Goal: Information Seeking & Learning: Understand process/instructions

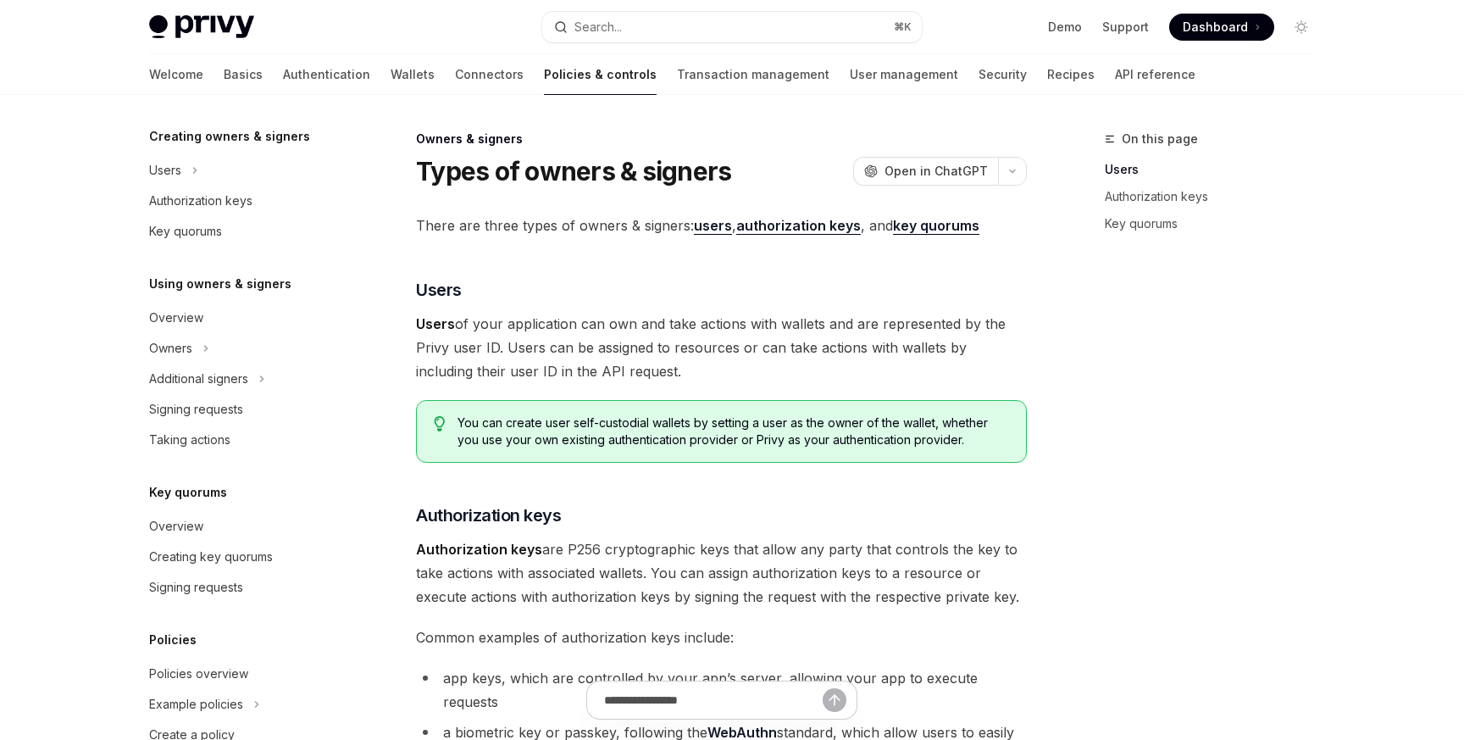
scroll to position [453, 0]
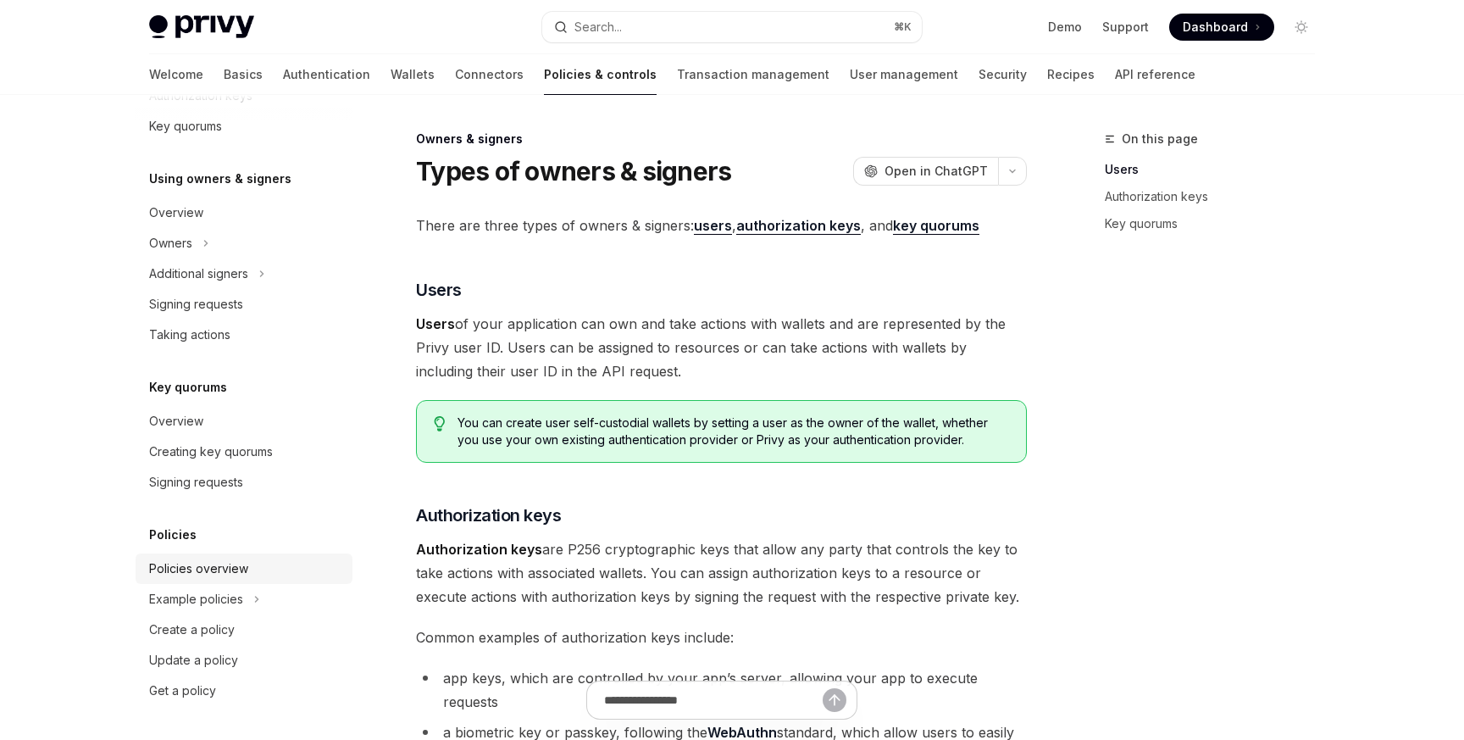
click at [204, 569] on div "Policies overview" at bounding box center [198, 568] width 99 height 20
type textarea "*"
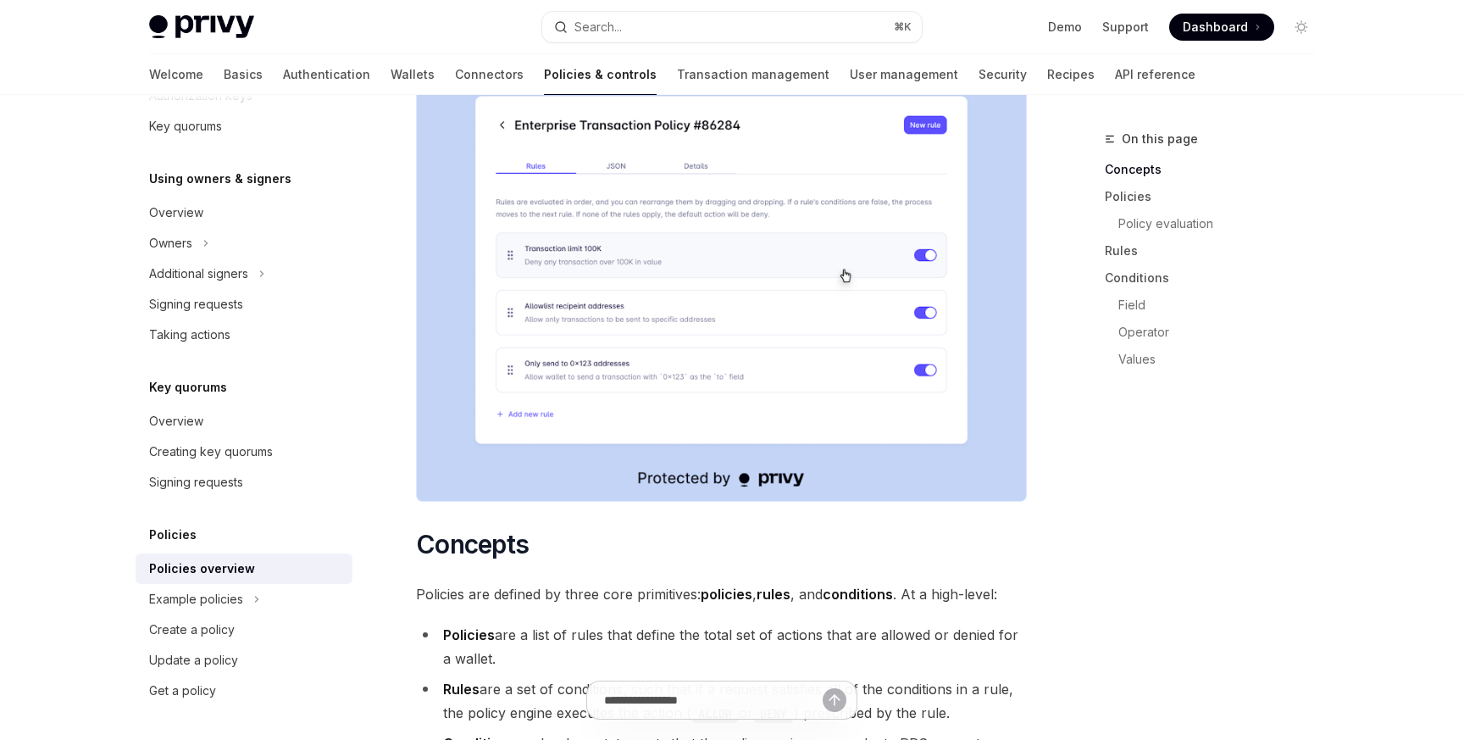
scroll to position [713, 0]
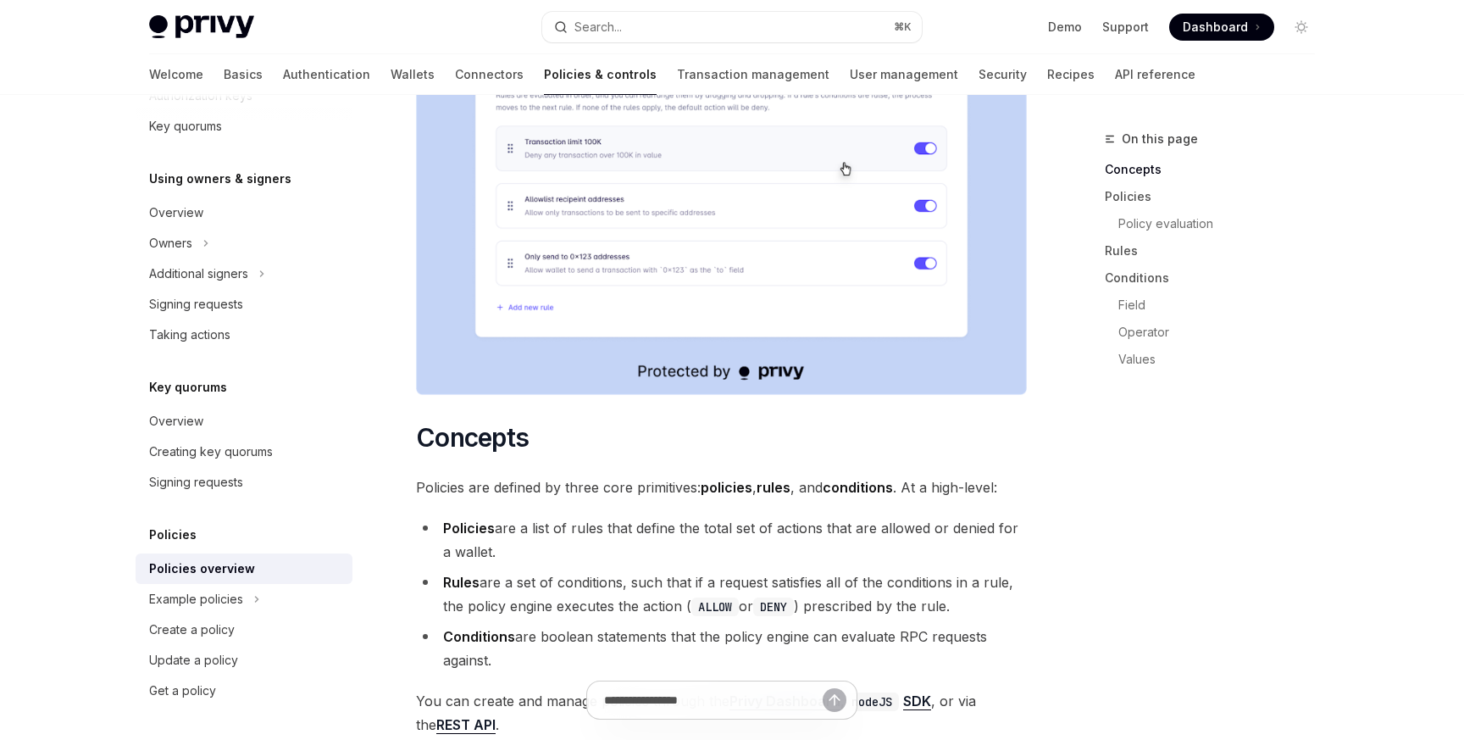
click at [515, 475] on span "Policies are defined by three core primitives: policies , rules , and condition…" at bounding box center [721, 487] width 611 height 24
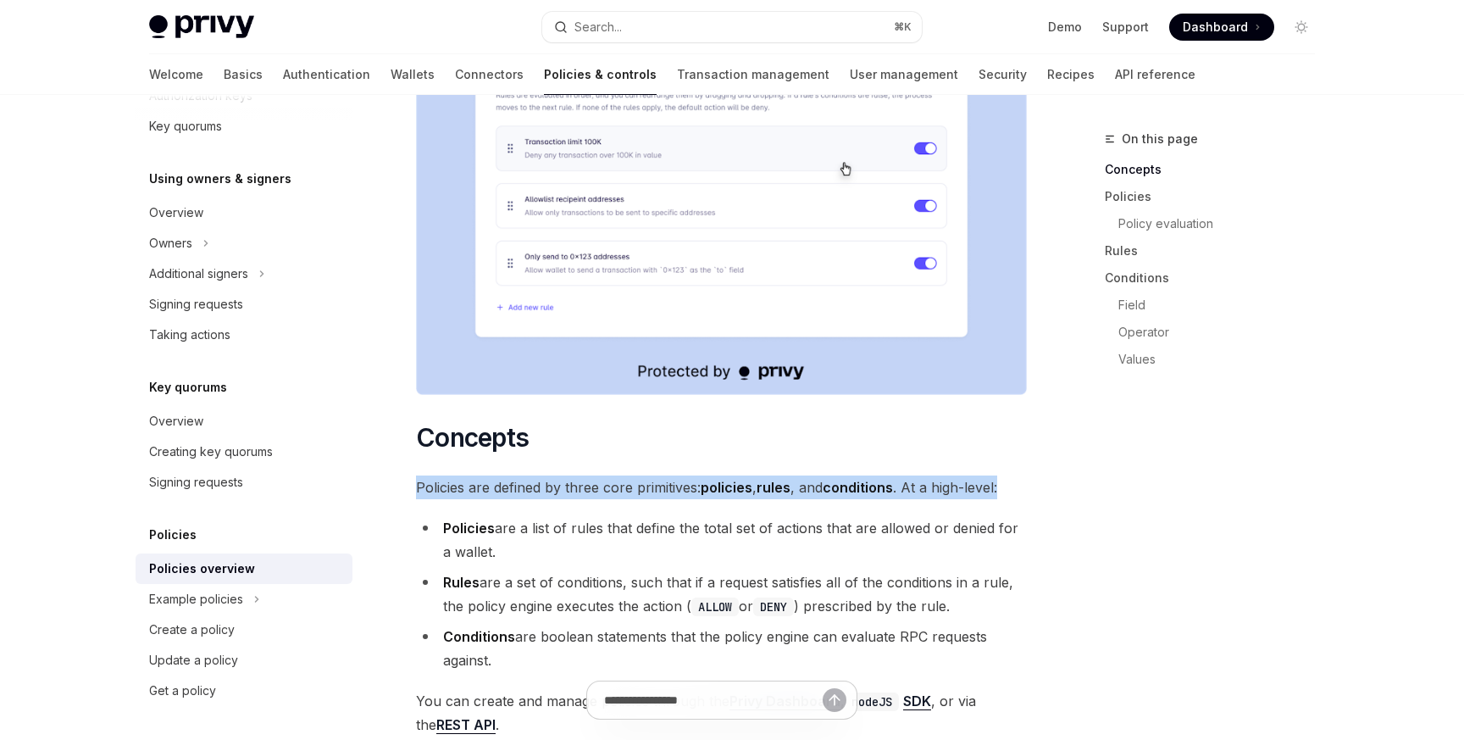
click at [515, 475] on span "Policies are defined by three core primitives: policies , rules , and condition…" at bounding box center [721, 487] width 611 height 24
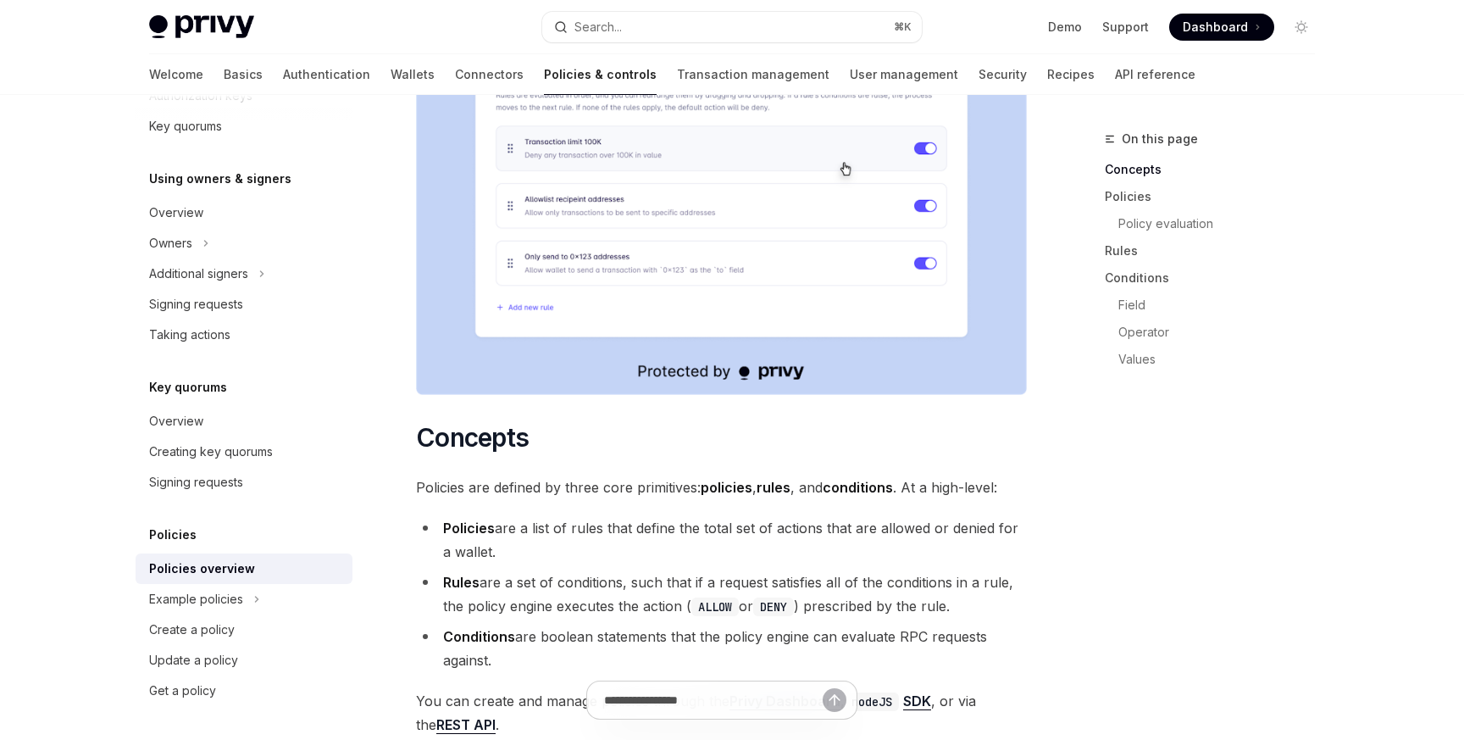
click at [522, 516] on li "Policies are a list of rules that define the total set of actions that are allo…" at bounding box center [721, 539] width 611 height 47
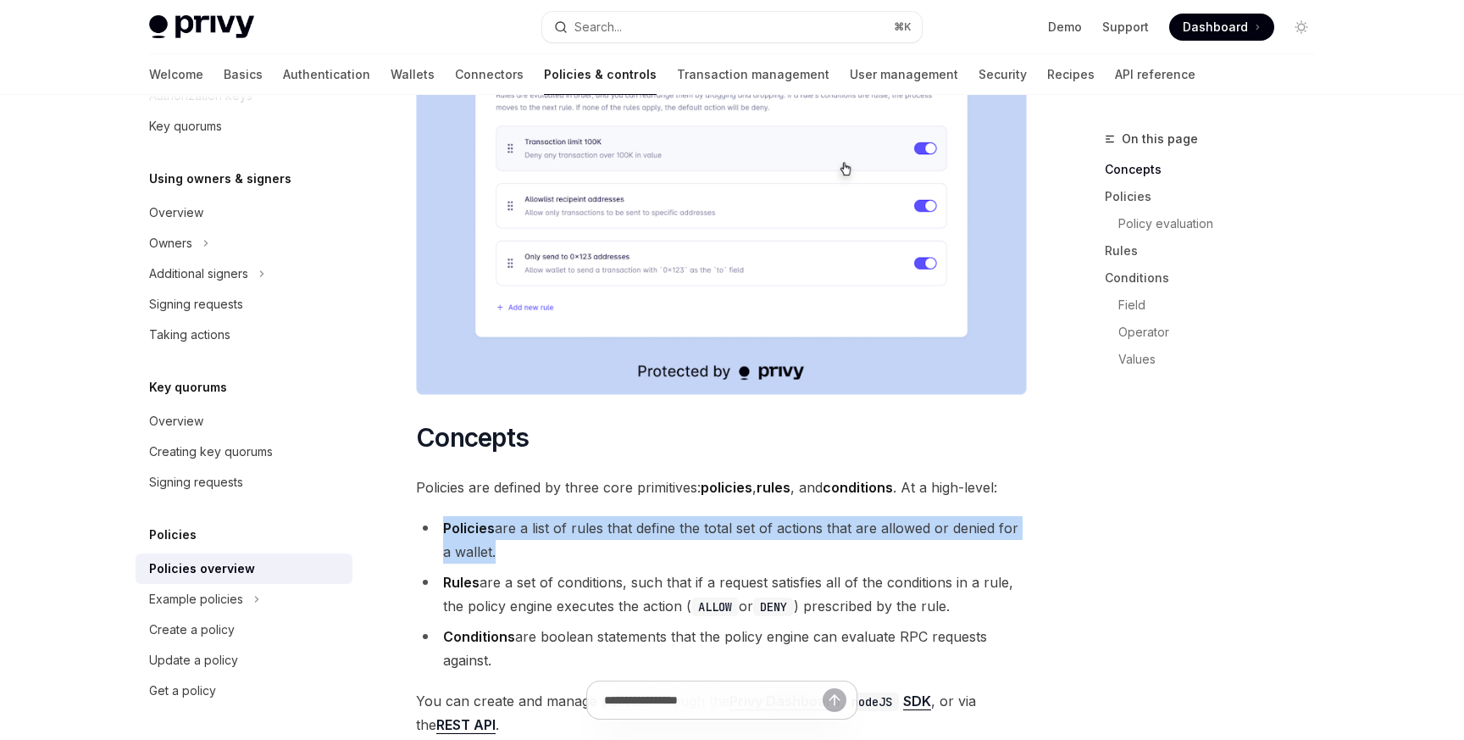
click at [522, 516] on li "Policies are a list of rules that define the total set of actions that are allo…" at bounding box center [721, 539] width 611 height 47
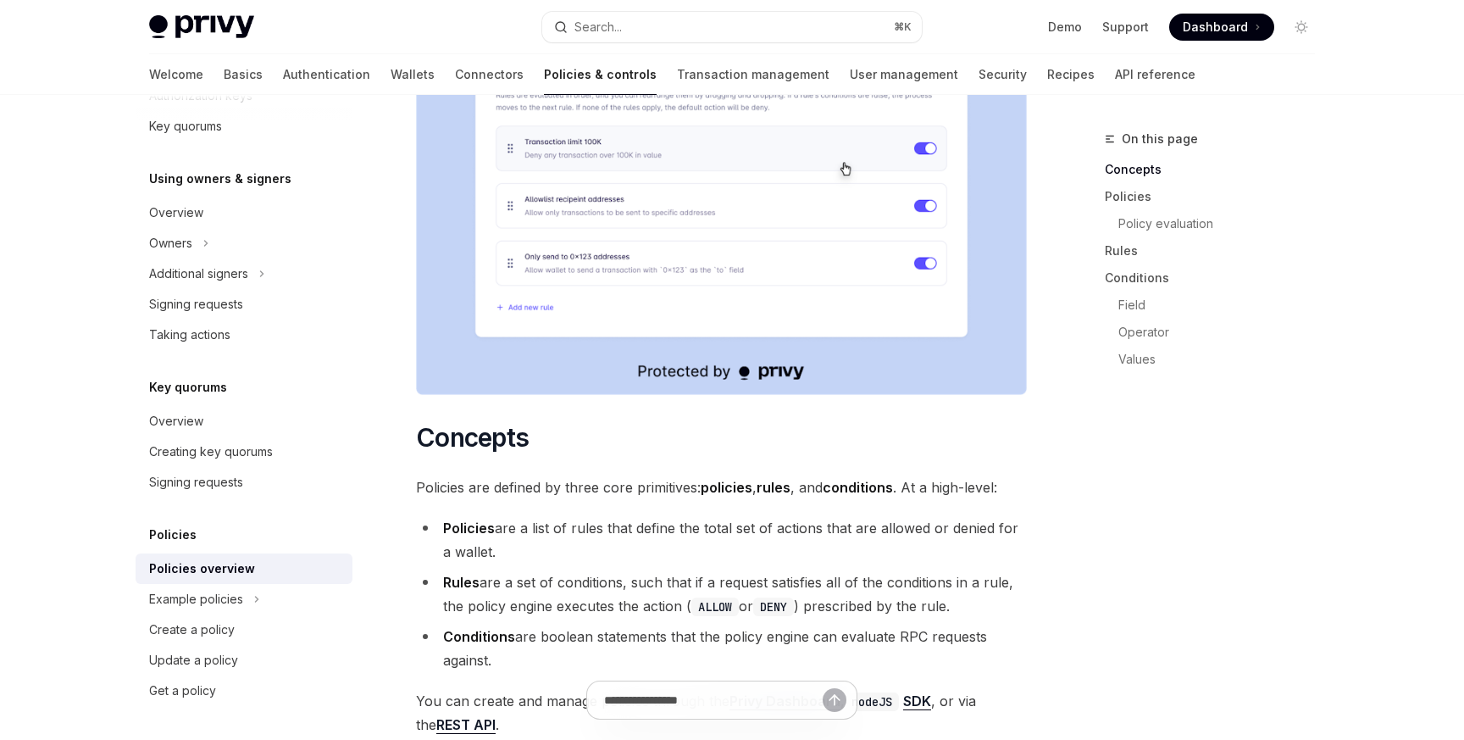
click at [526, 516] on li "Policies are a list of rules that define the total set of actions that are allo…" at bounding box center [721, 539] width 611 height 47
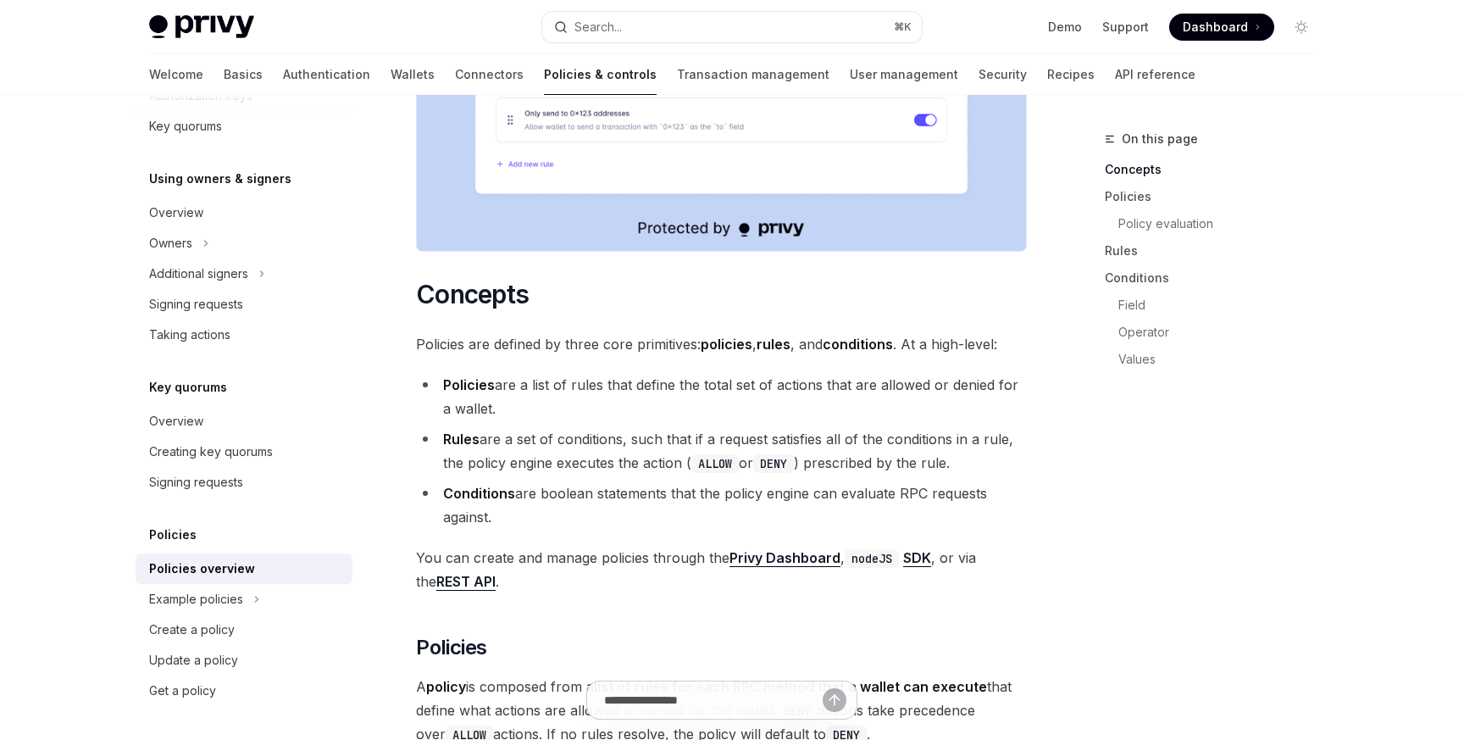
scroll to position [860, 0]
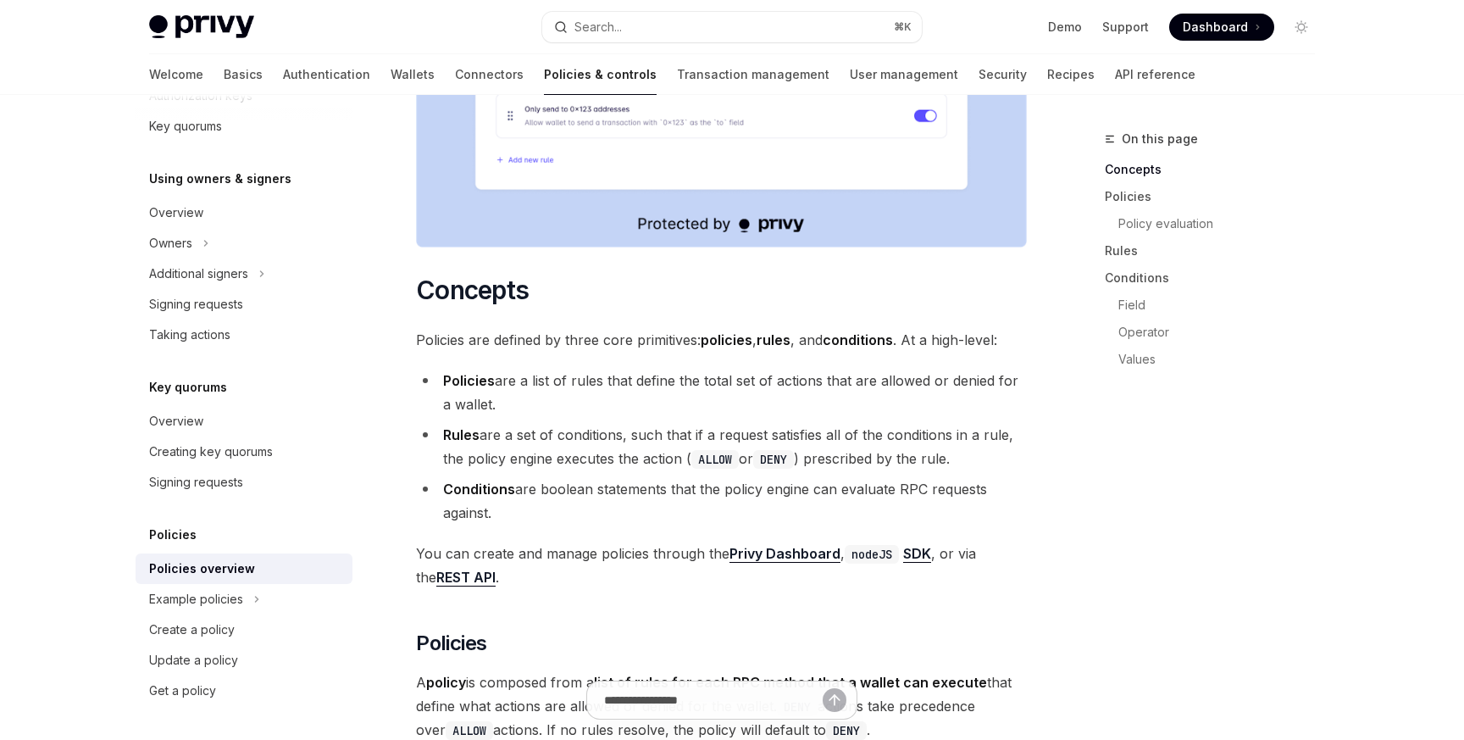
click at [556, 423] on li "Rules are a set of conditions, such that if a request satisfies all of the cond…" at bounding box center [721, 446] width 611 height 47
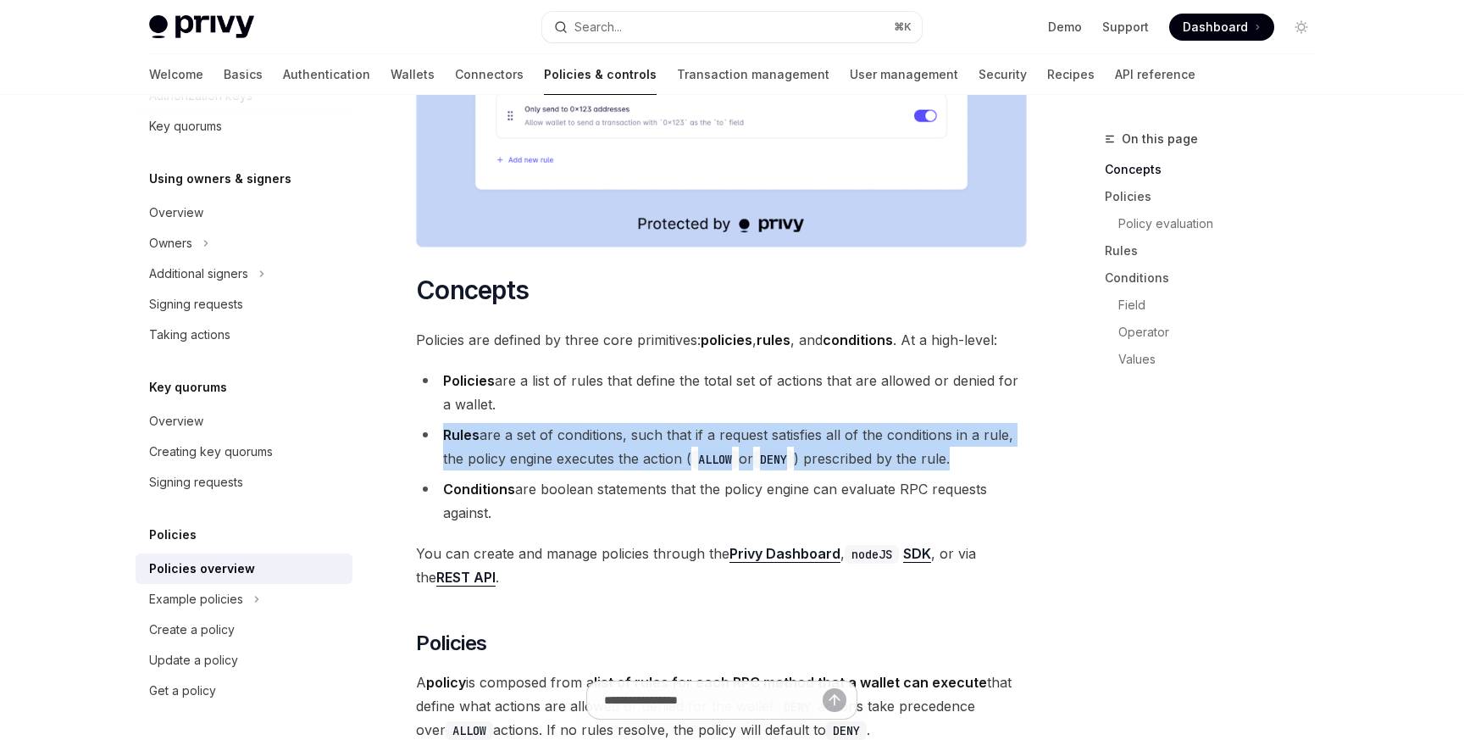
click at [556, 423] on li "Rules are a set of conditions, such that if a request satisfies all of the cond…" at bounding box center [721, 446] width 611 height 47
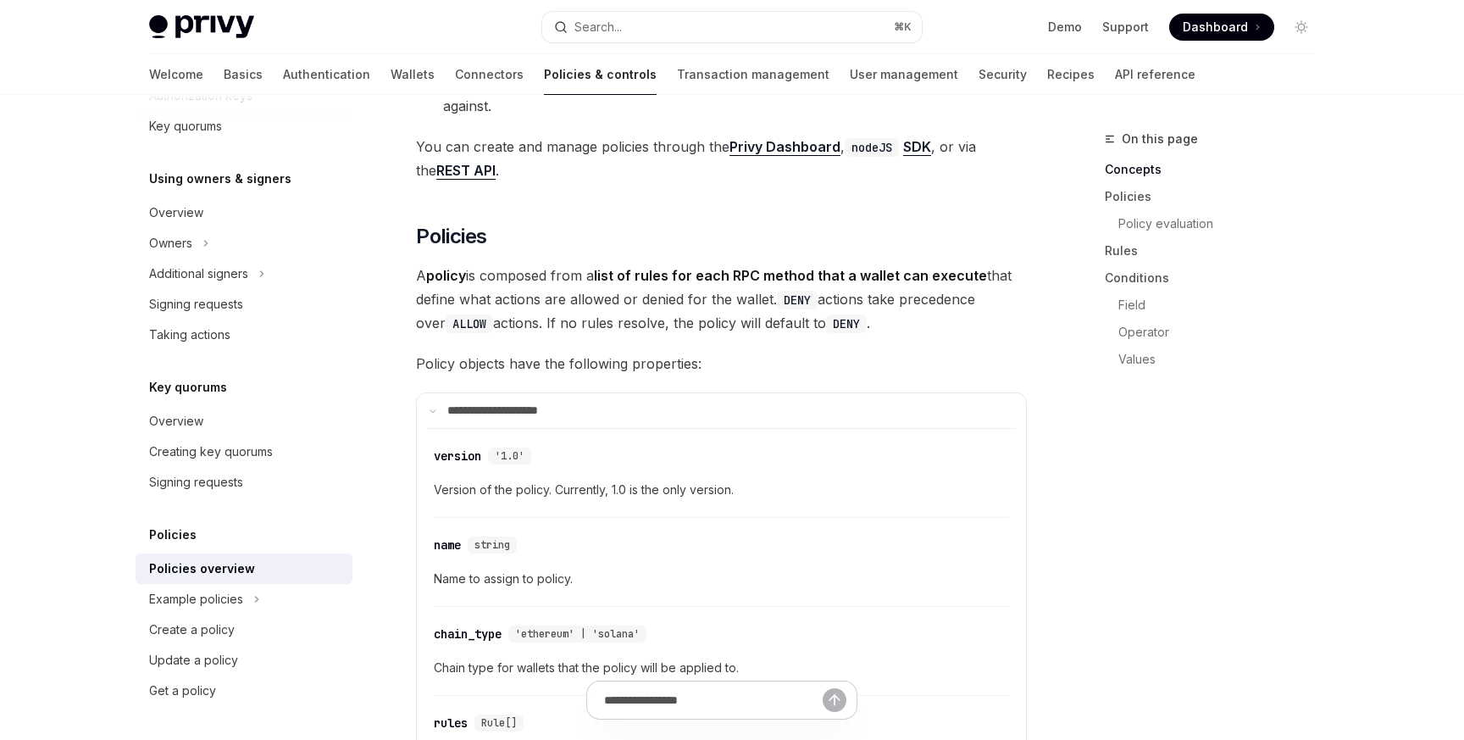
scroll to position [1273, 0]
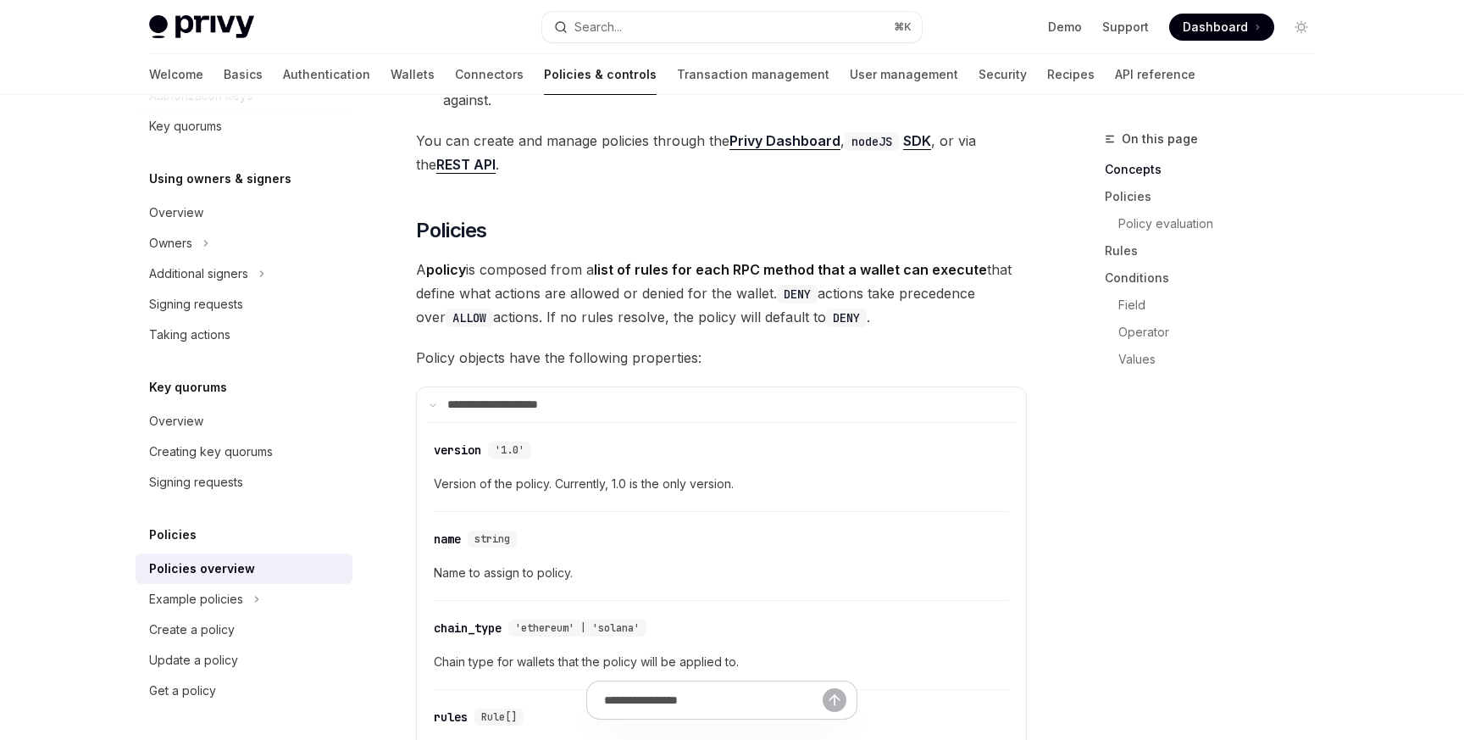
click at [540, 258] on span "A policy is composed from a list of rules for each RPC method that a wallet can…" at bounding box center [721, 293] width 611 height 71
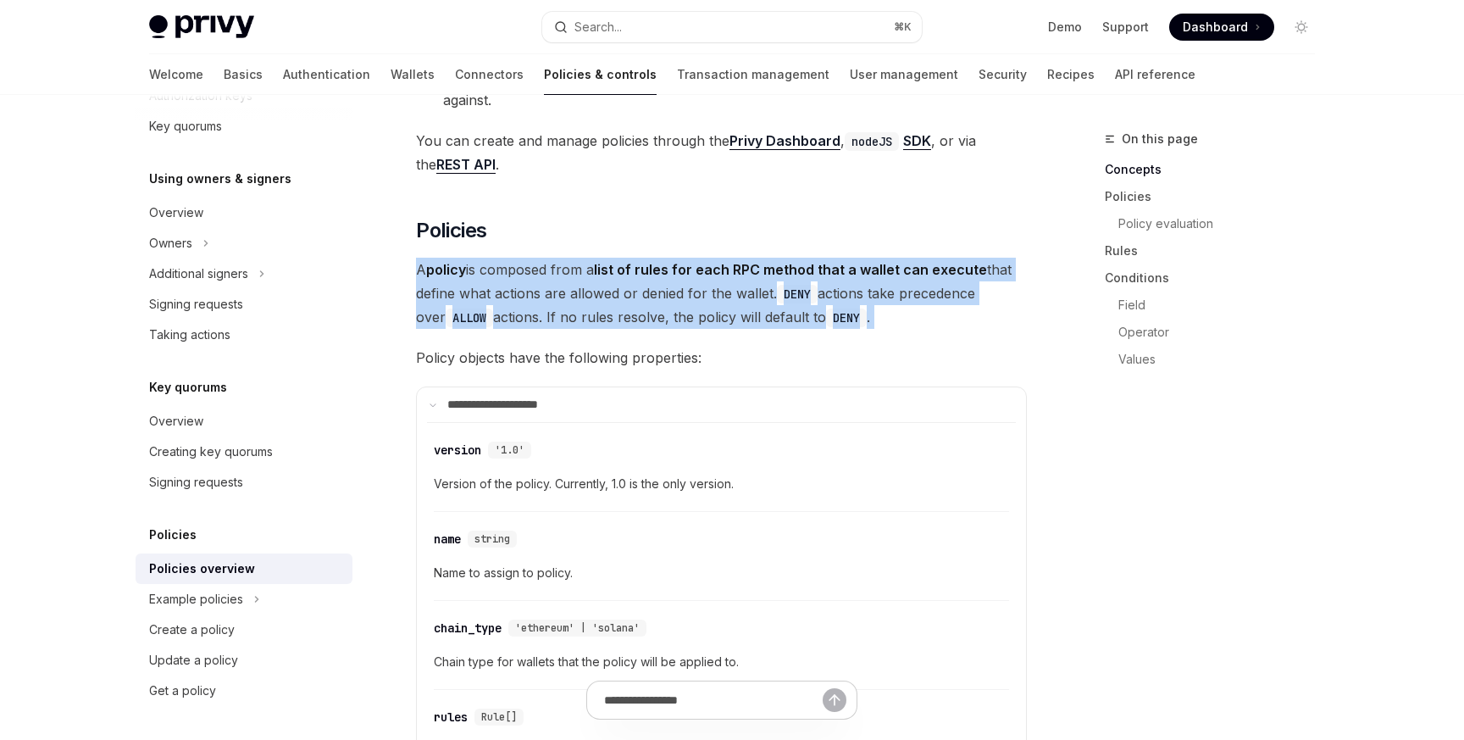
click at [540, 258] on span "A policy is composed from a list of rules for each RPC method that a wallet can…" at bounding box center [721, 293] width 611 height 71
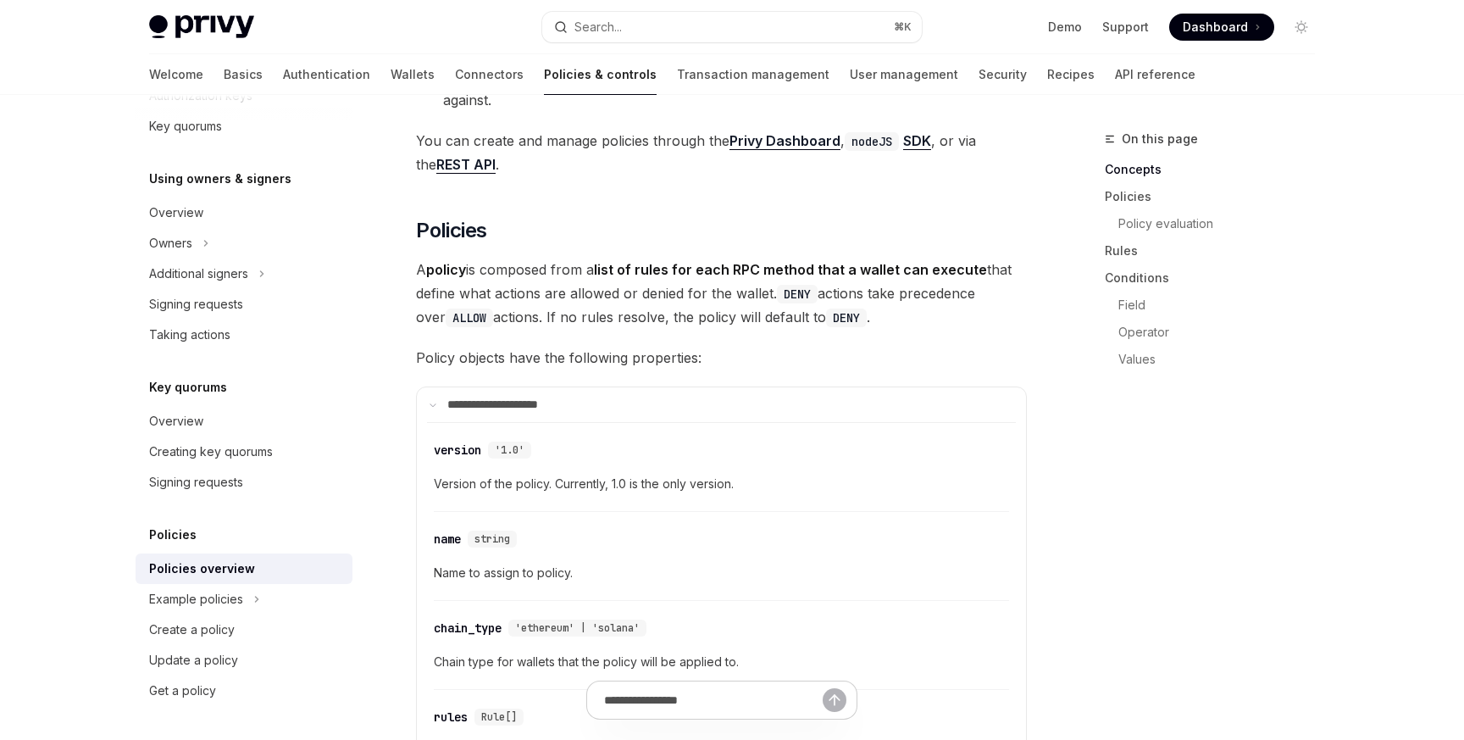
scroll to position [1316, 0]
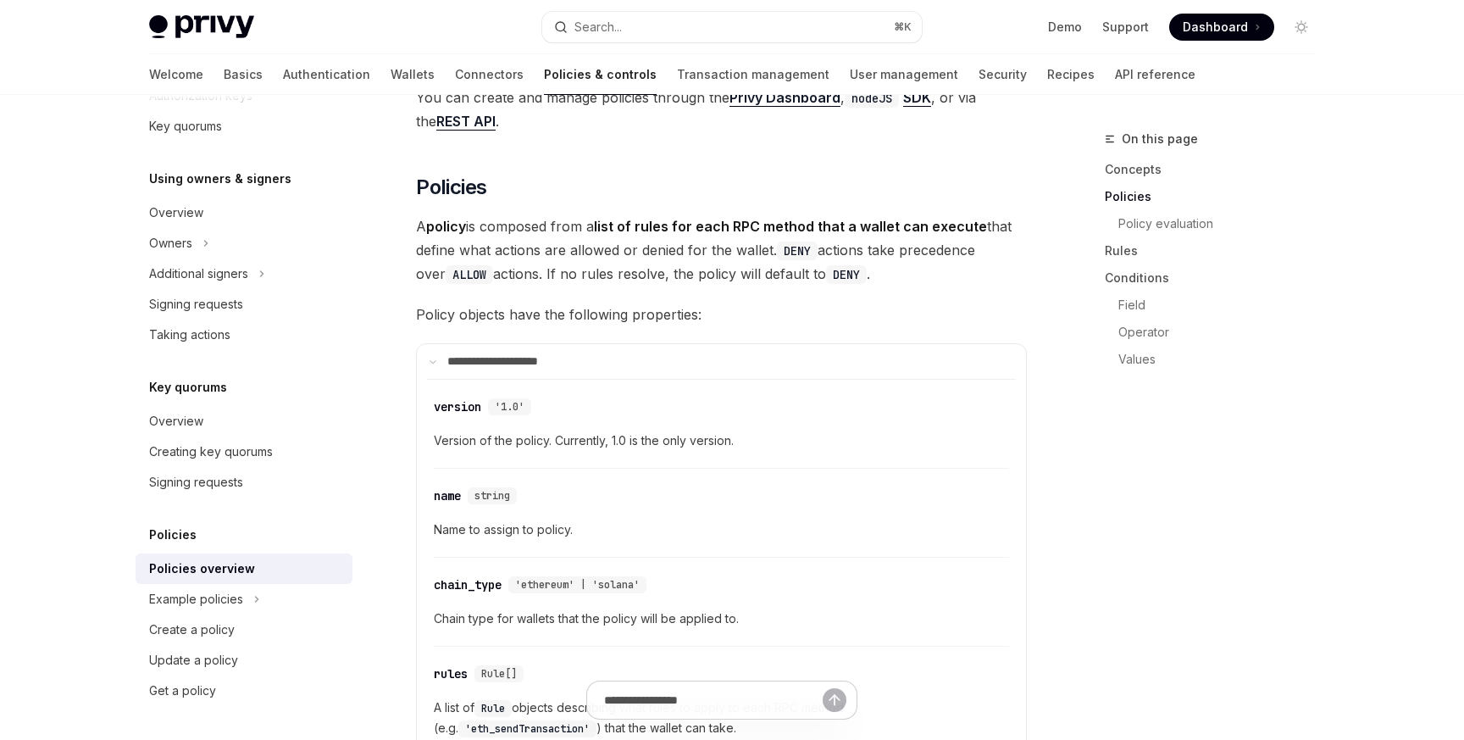
click at [570, 225] on span "A policy is composed from a list of rules for each RPC method that a wallet can…" at bounding box center [721, 249] width 611 height 71
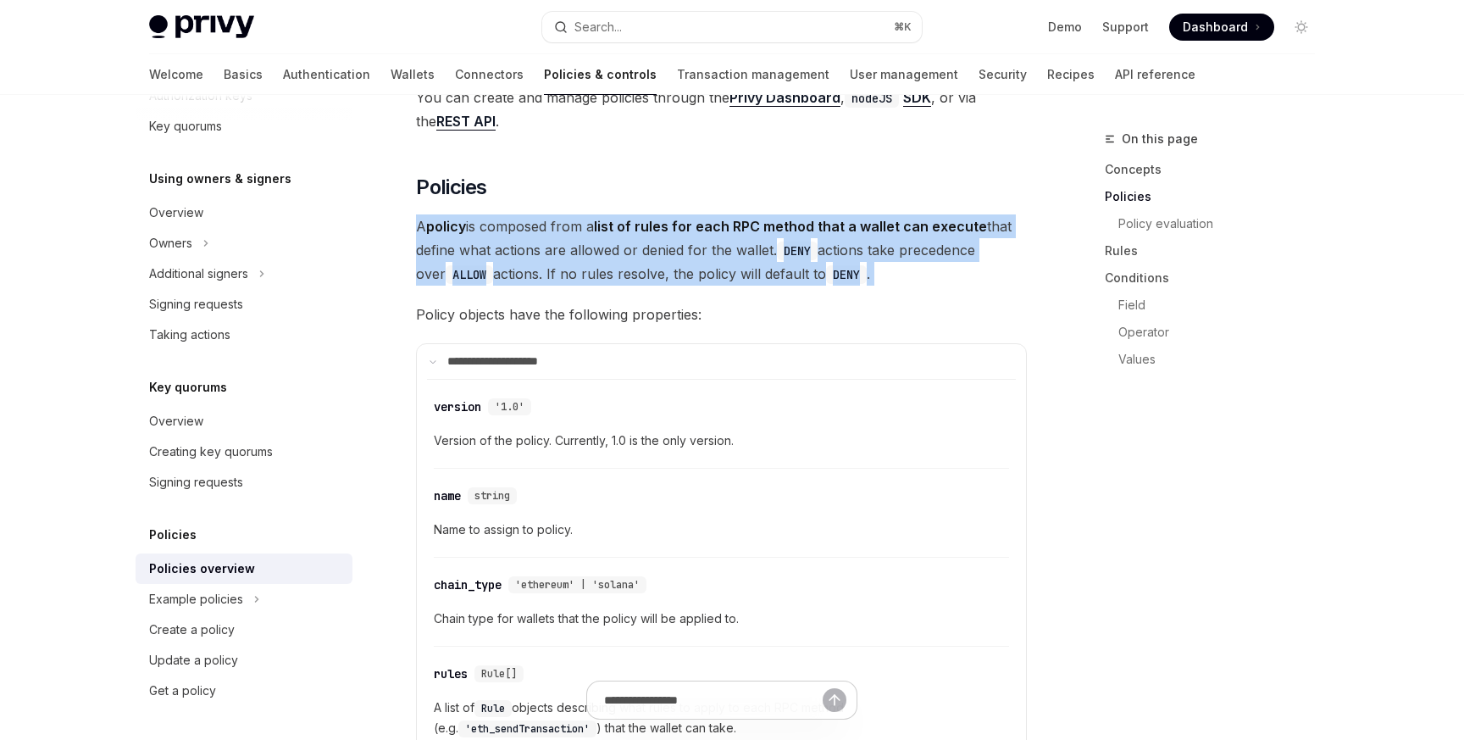
click at [570, 225] on span "A policy is composed from a list of rules for each RPC method that a wallet can…" at bounding box center [721, 249] width 611 height 71
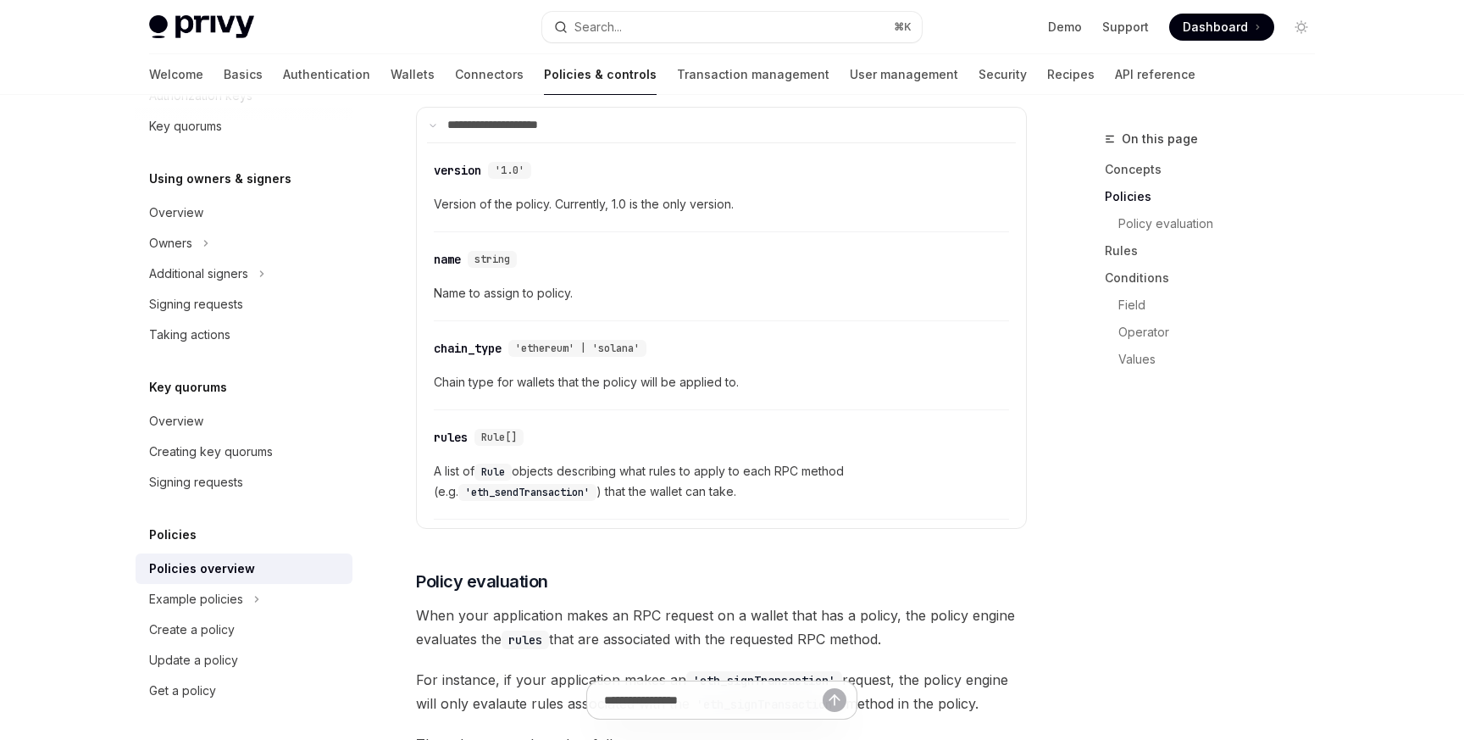
scroll to position [1558, 0]
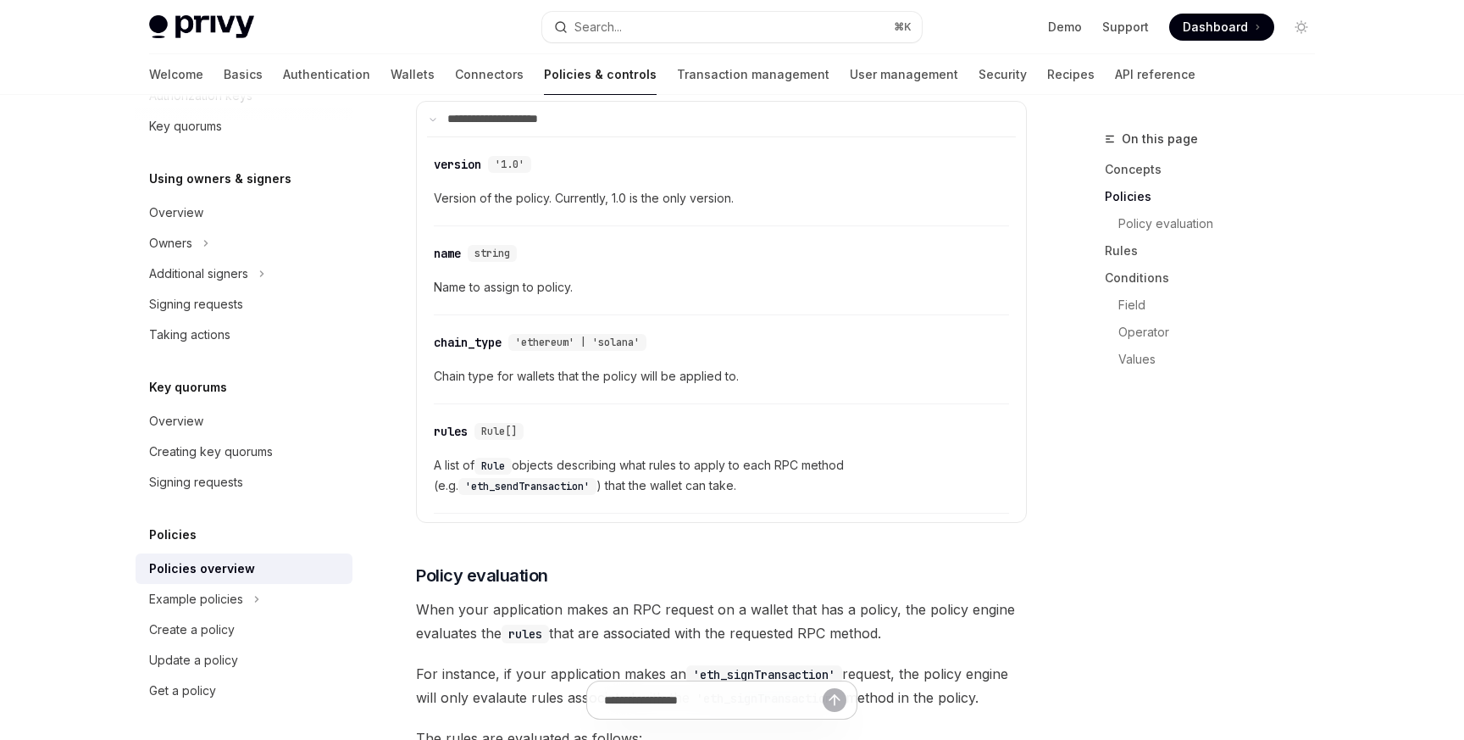
click at [631, 455] on span "A list of Rule objects describing what rules to apply to each RPC method (e.g. …" at bounding box center [721, 475] width 575 height 41
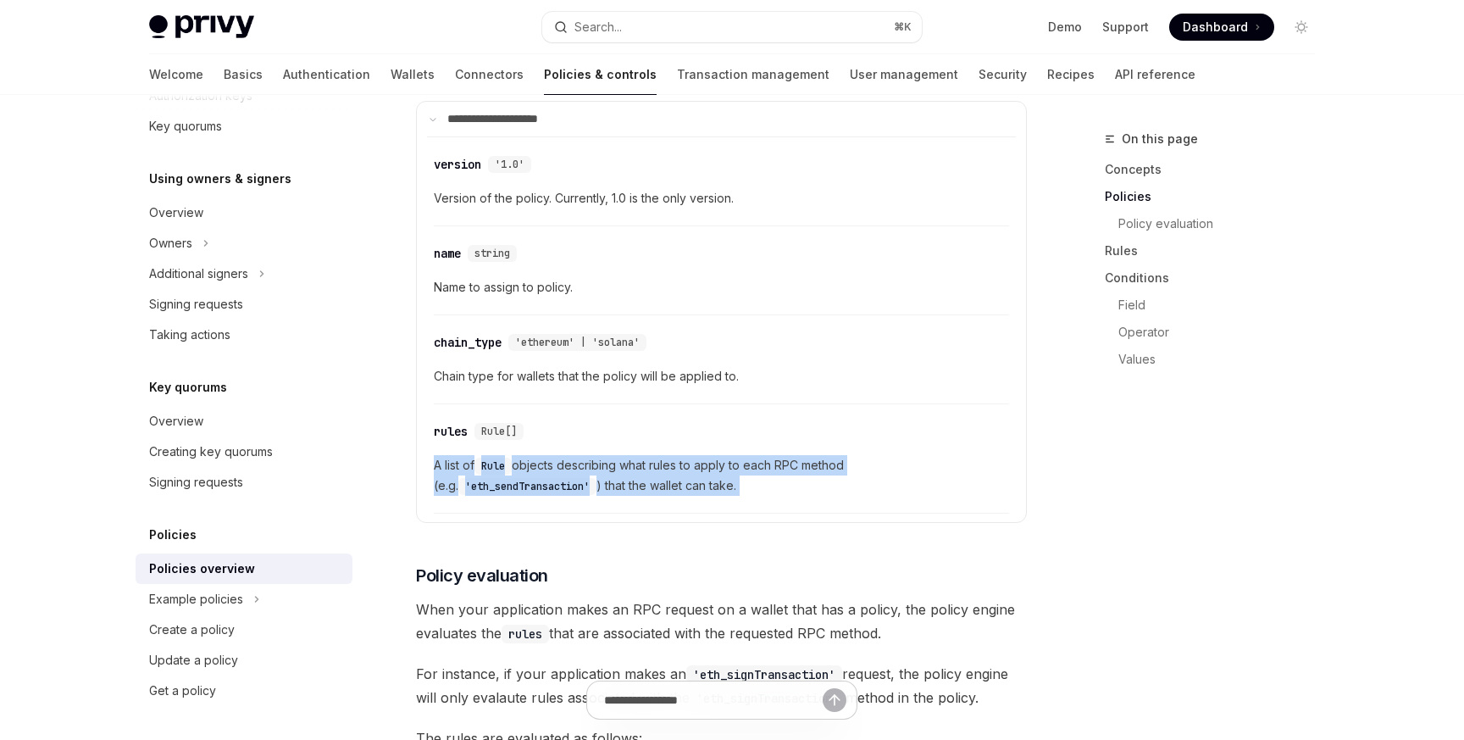
click at [631, 455] on span "A list of Rule objects describing what rules to apply to each RPC method (e.g. …" at bounding box center [721, 475] width 575 height 41
click at [651, 455] on span "A list of Rule objects describing what rules to apply to each RPC method (e.g. …" at bounding box center [721, 475] width 575 height 41
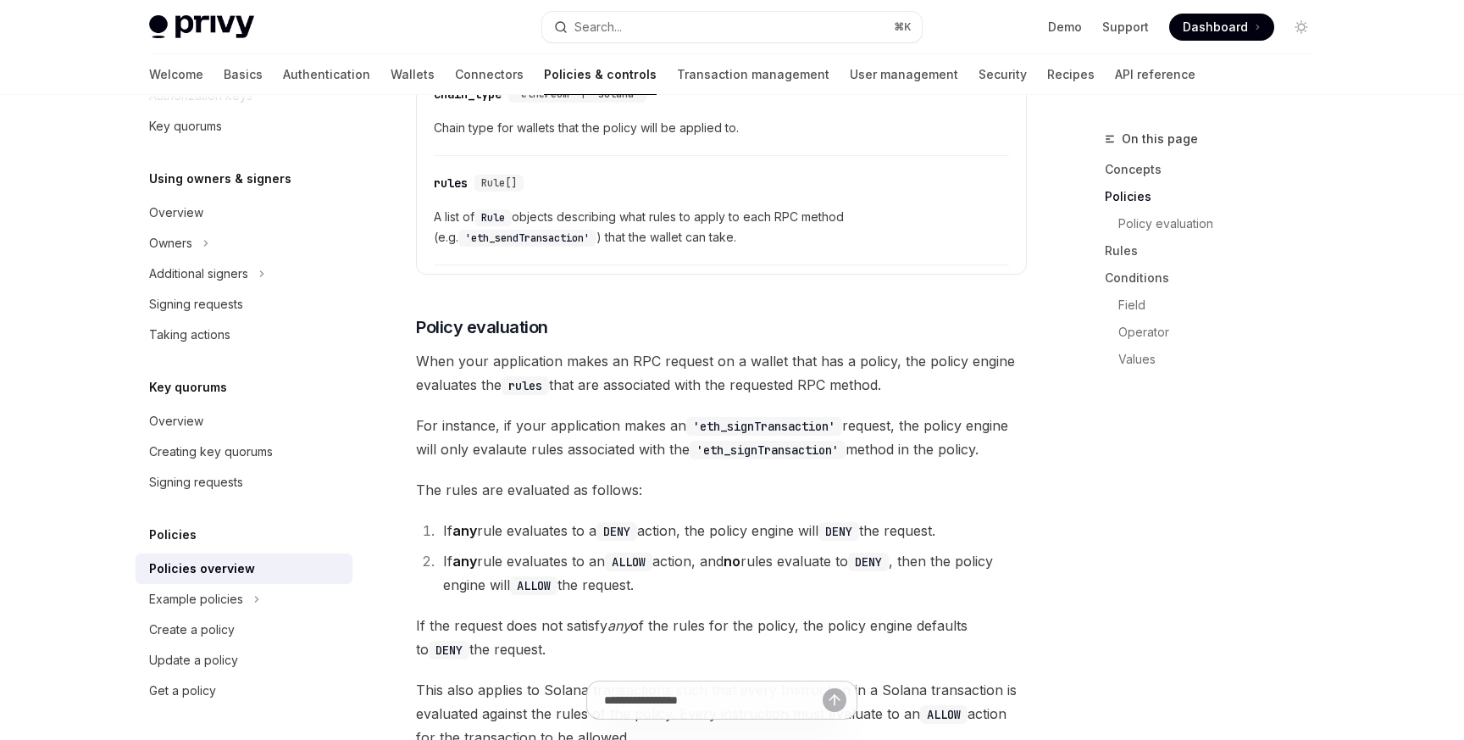
scroll to position [1814, 0]
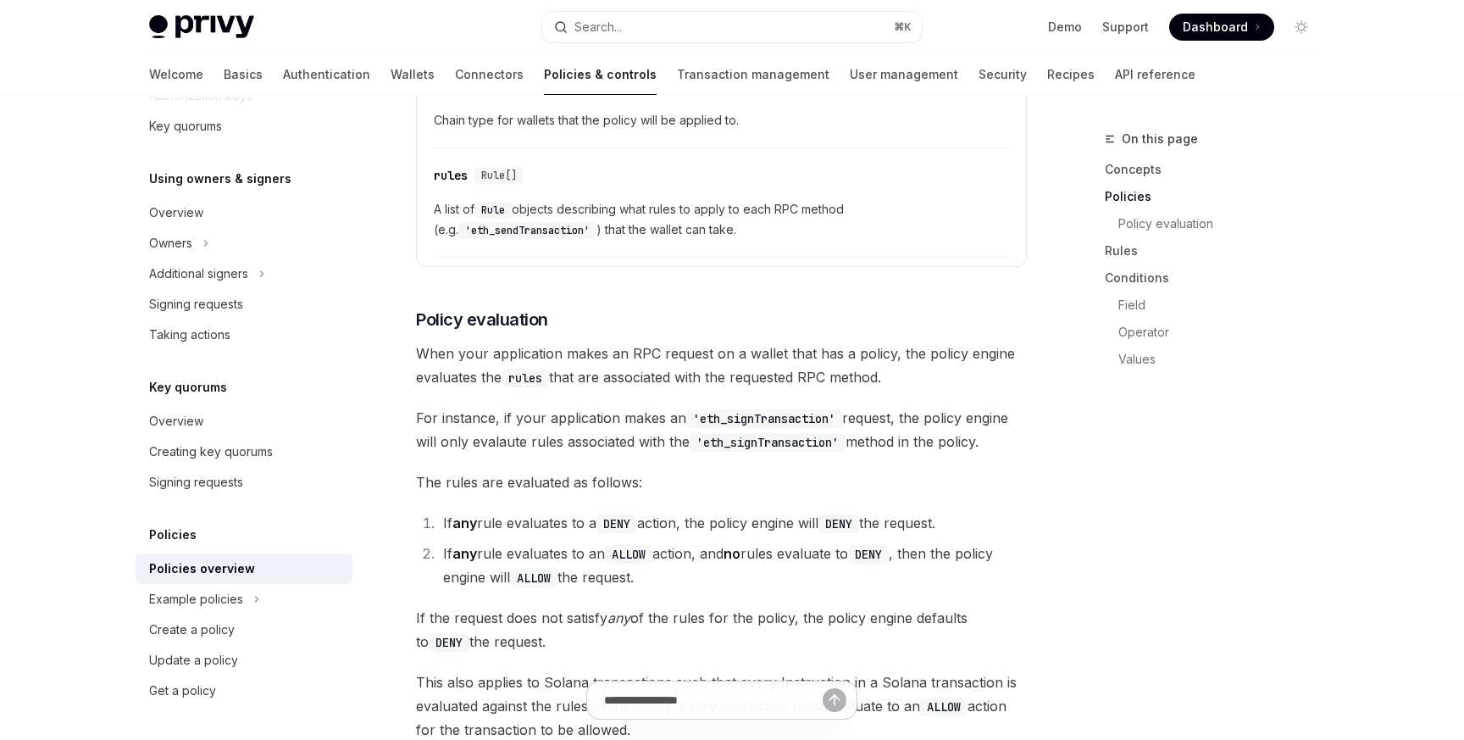
click at [509, 341] on span "When your application makes an RPC request on a wallet that has a policy, the p…" at bounding box center [721, 364] width 611 height 47
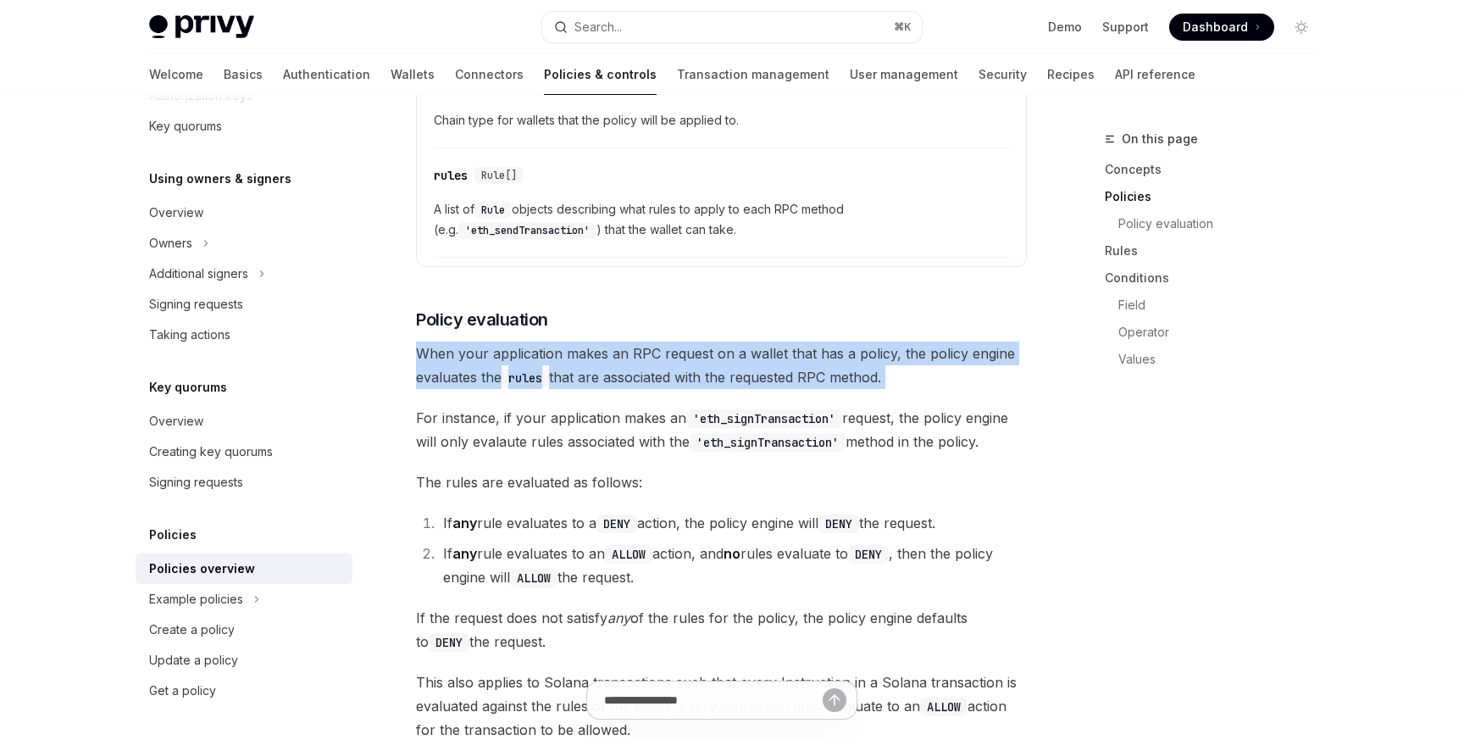
click at [509, 341] on span "When your application makes an RPC request on a wallet that has a policy, the p…" at bounding box center [721, 364] width 611 height 47
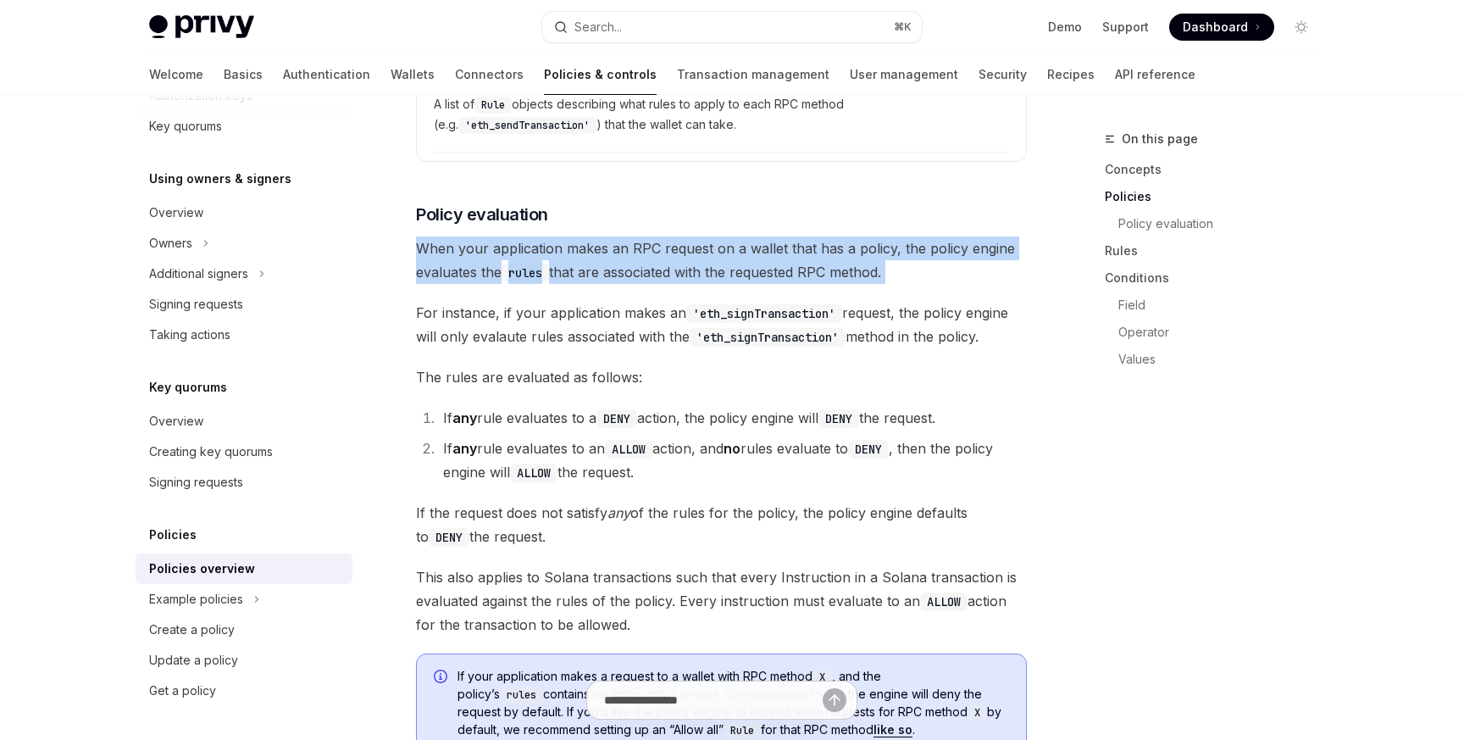
scroll to position [1920, 0]
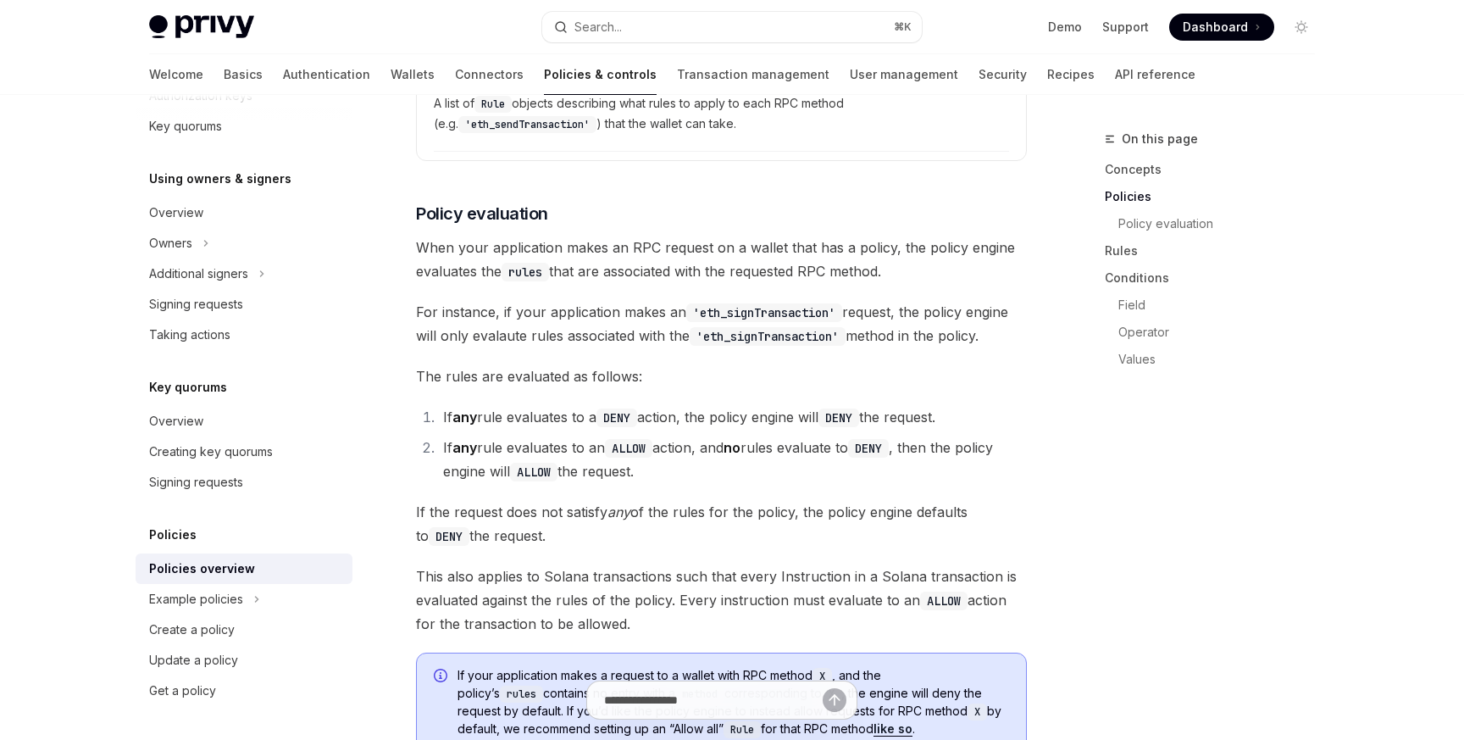
click at [602, 300] on span "For instance, if your application makes an 'eth_signTransaction' request, the p…" at bounding box center [721, 323] width 611 height 47
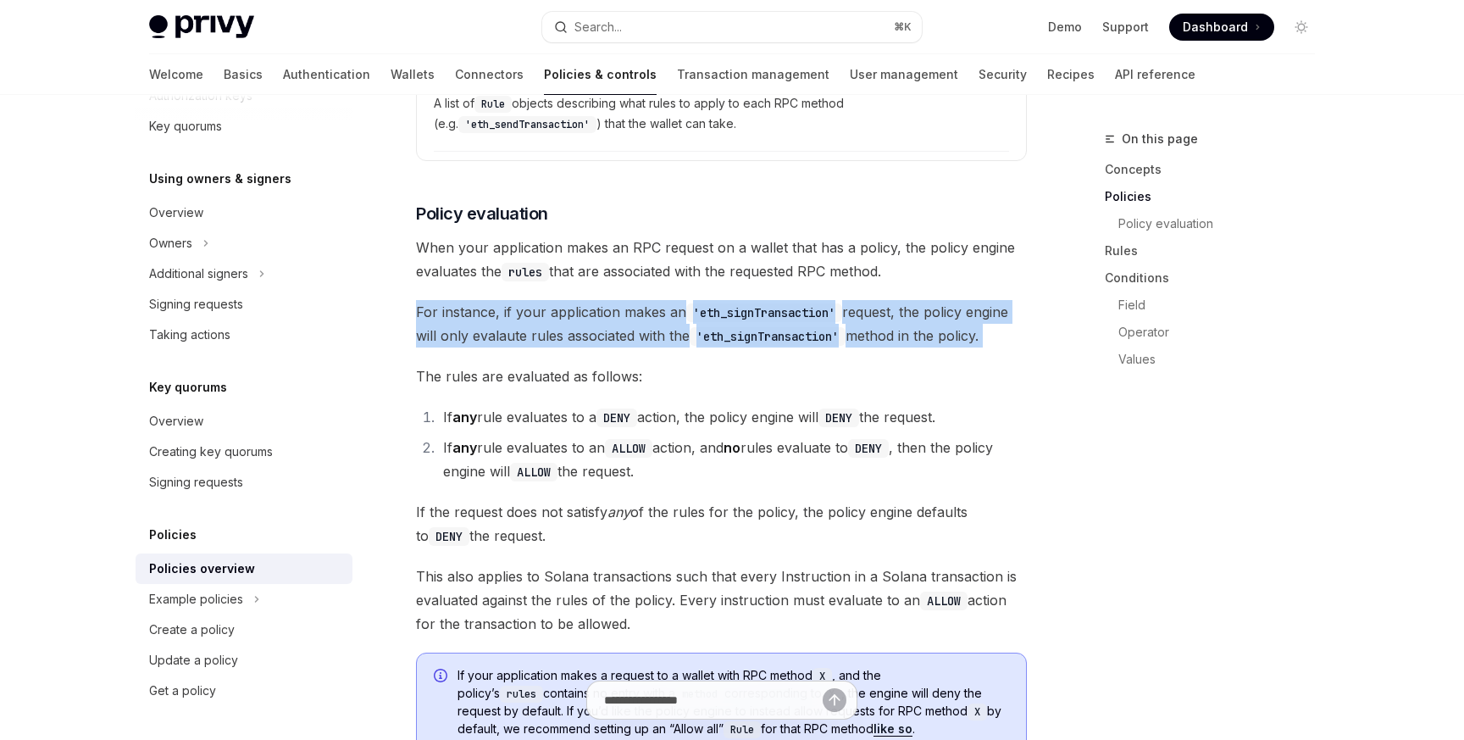
click at [602, 300] on span "For instance, if your application makes an 'eth_signTransaction' request, the p…" at bounding box center [721, 323] width 611 height 47
click at [596, 300] on span "For instance, if your application makes an 'eth_signTransaction' request, the p…" at bounding box center [721, 323] width 611 height 47
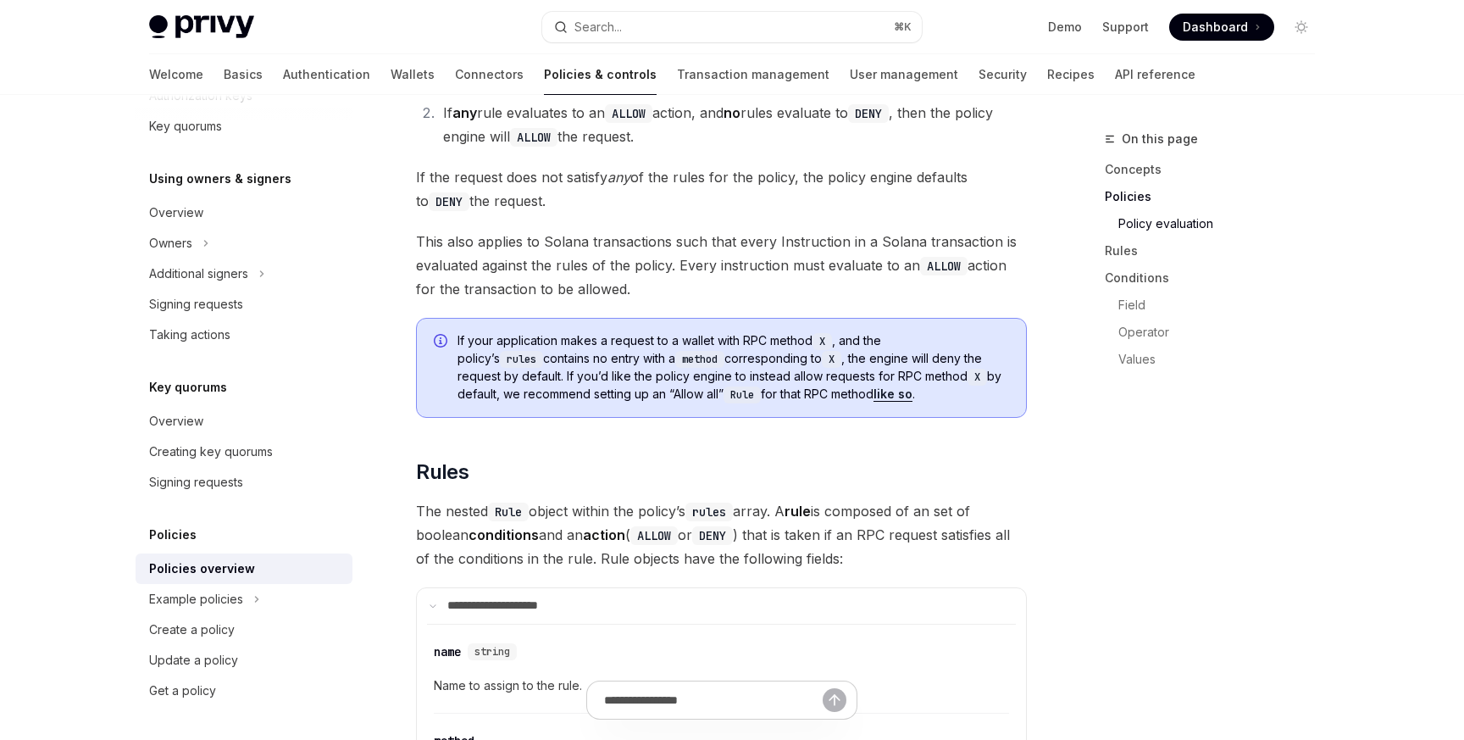
scroll to position [2275, 0]
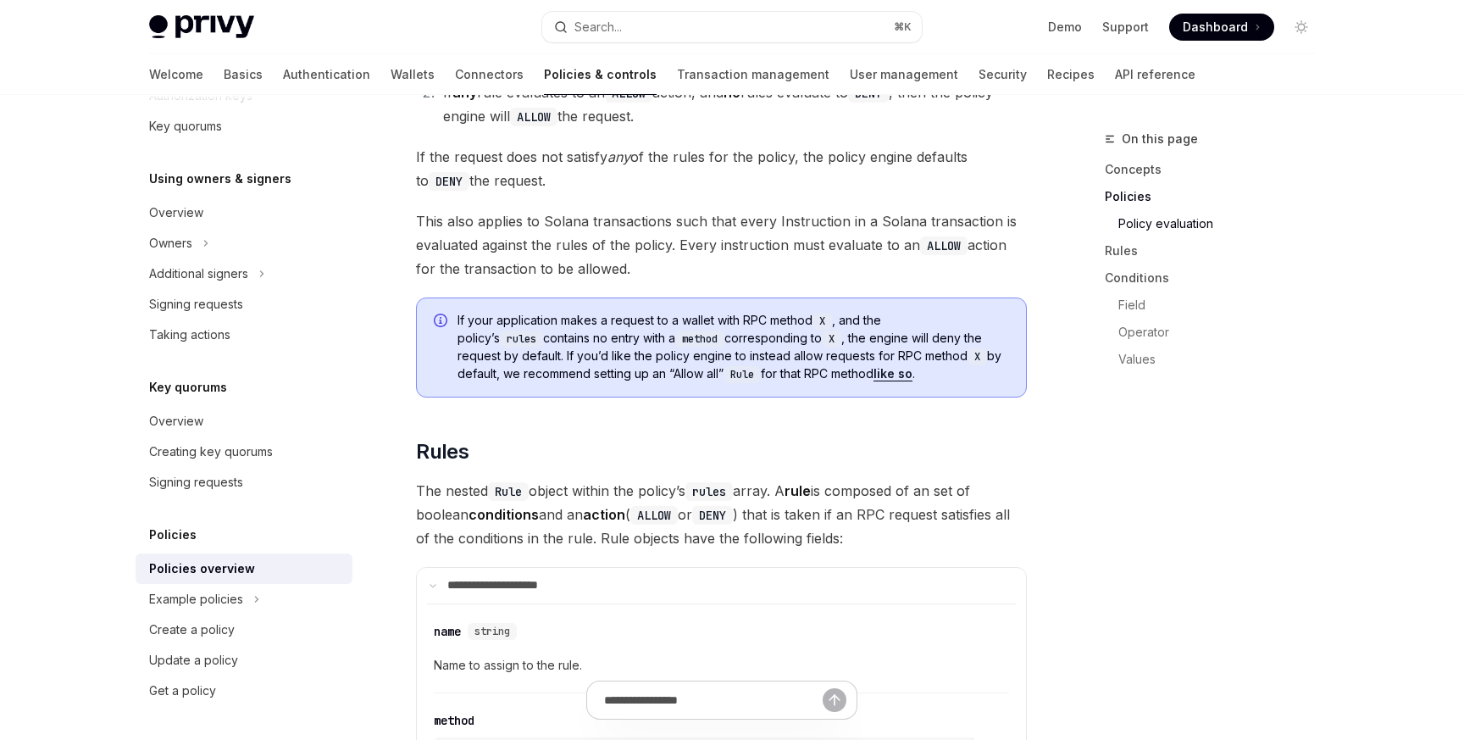
click at [494, 209] on span "This also applies to Solana transactions such that every Instruction in a Solan…" at bounding box center [721, 244] width 611 height 71
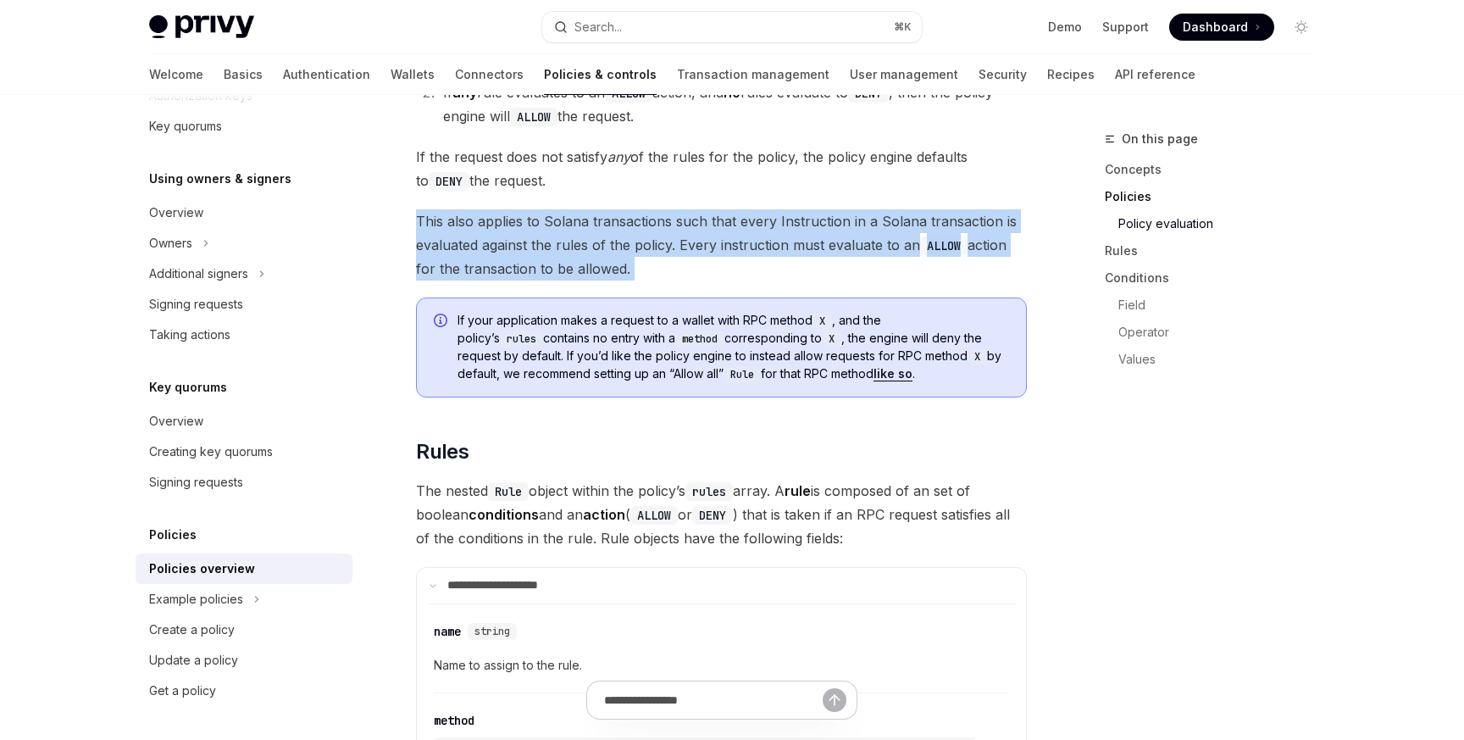
click at [494, 209] on span "This also applies to Solana transactions such that every Instruction in a Solan…" at bounding box center [721, 244] width 611 height 71
click at [497, 214] on span "This also applies to Solana transactions such that every Instruction in a Solan…" at bounding box center [721, 244] width 611 height 71
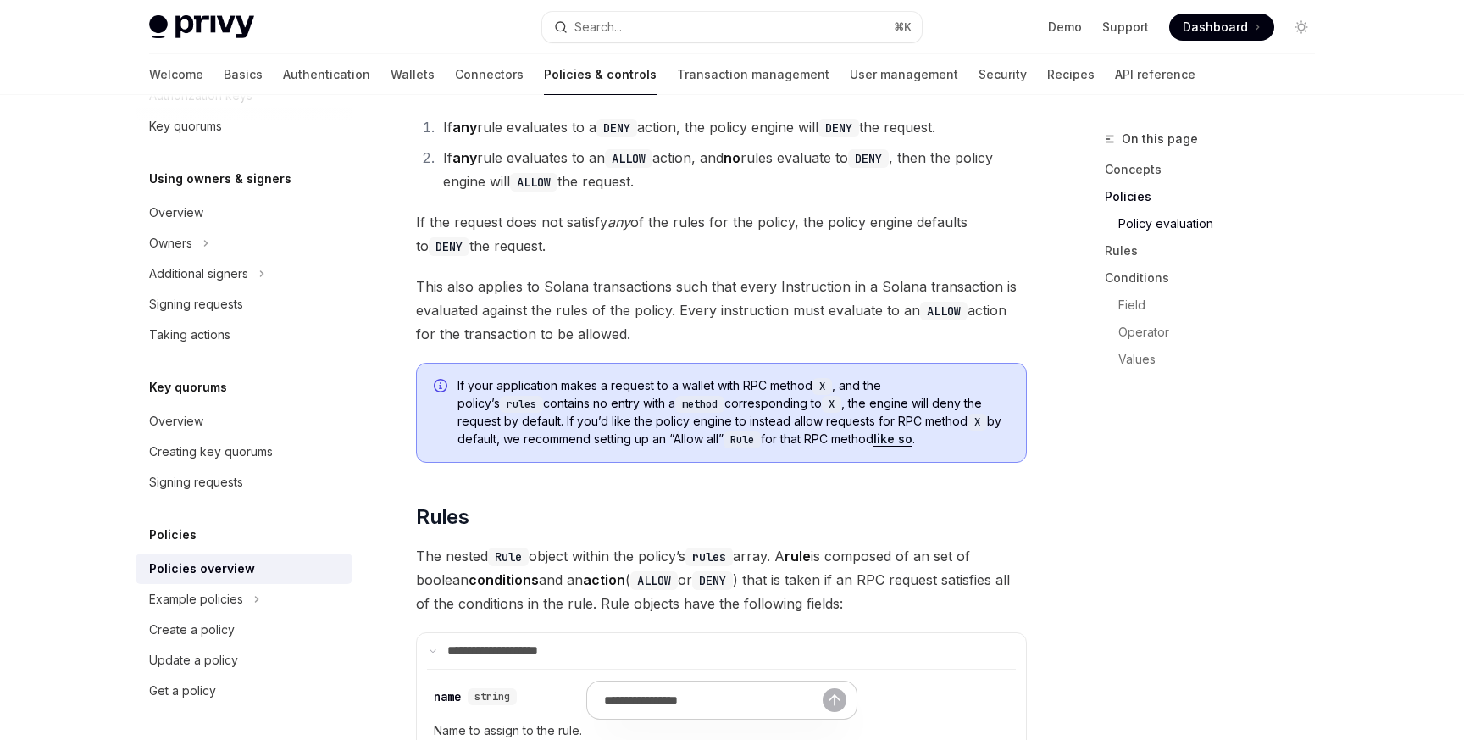
scroll to position [2201, 0]
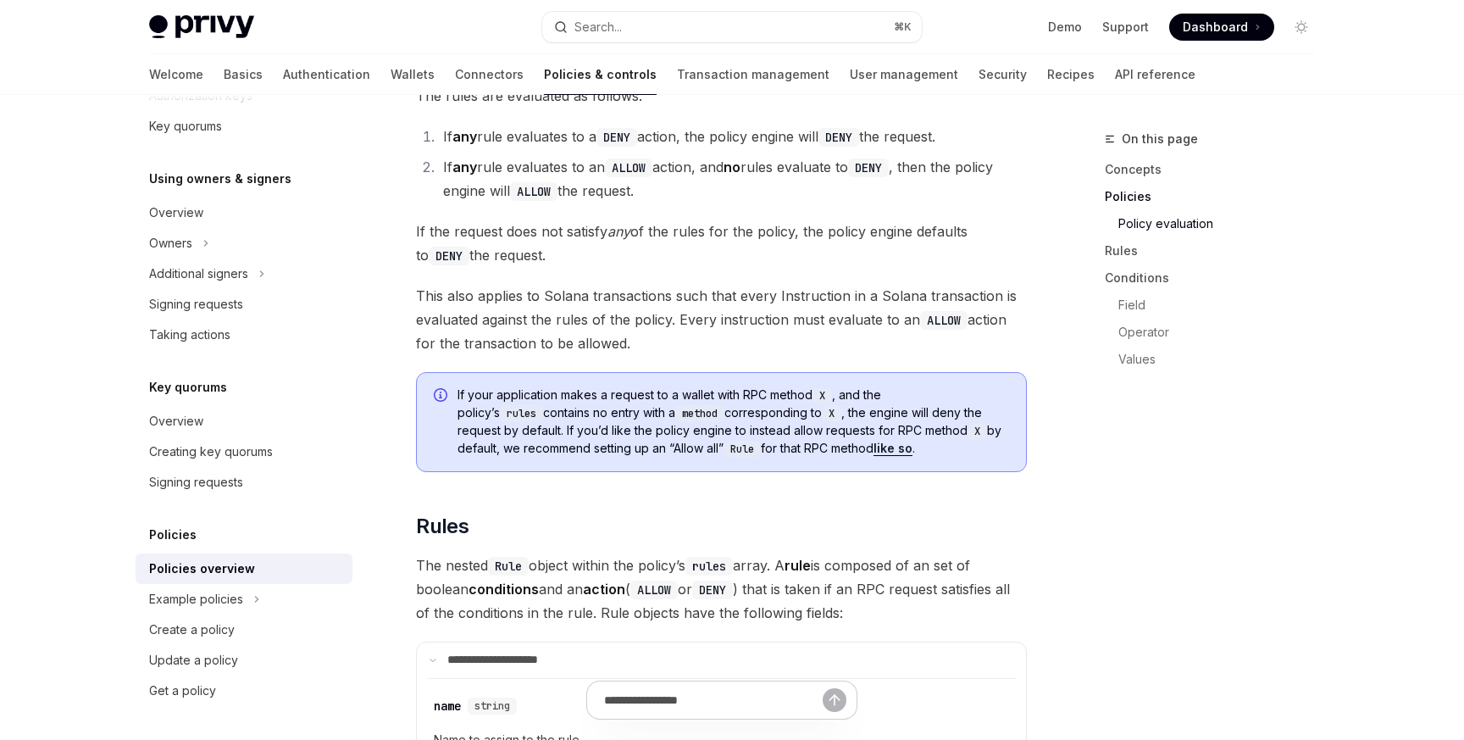
click at [491, 284] on span "This also applies to Solana transactions such that every Instruction in a Solan…" at bounding box center [721, 319] width 611 height 71
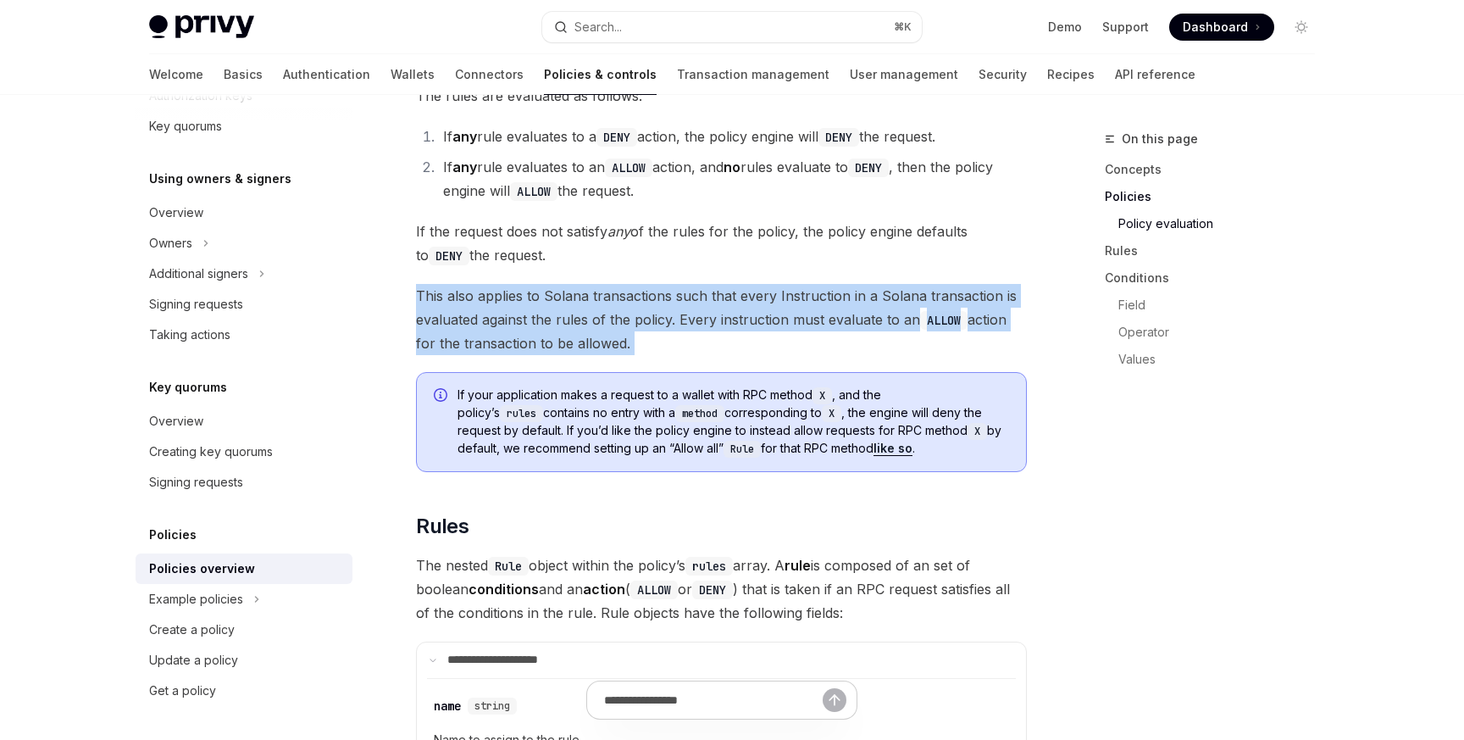
click at [491, 284] on span "This also applies to Solana transactions such that every Instruction in a Solan…" at bounding box center [721, 319] width 611 height 71
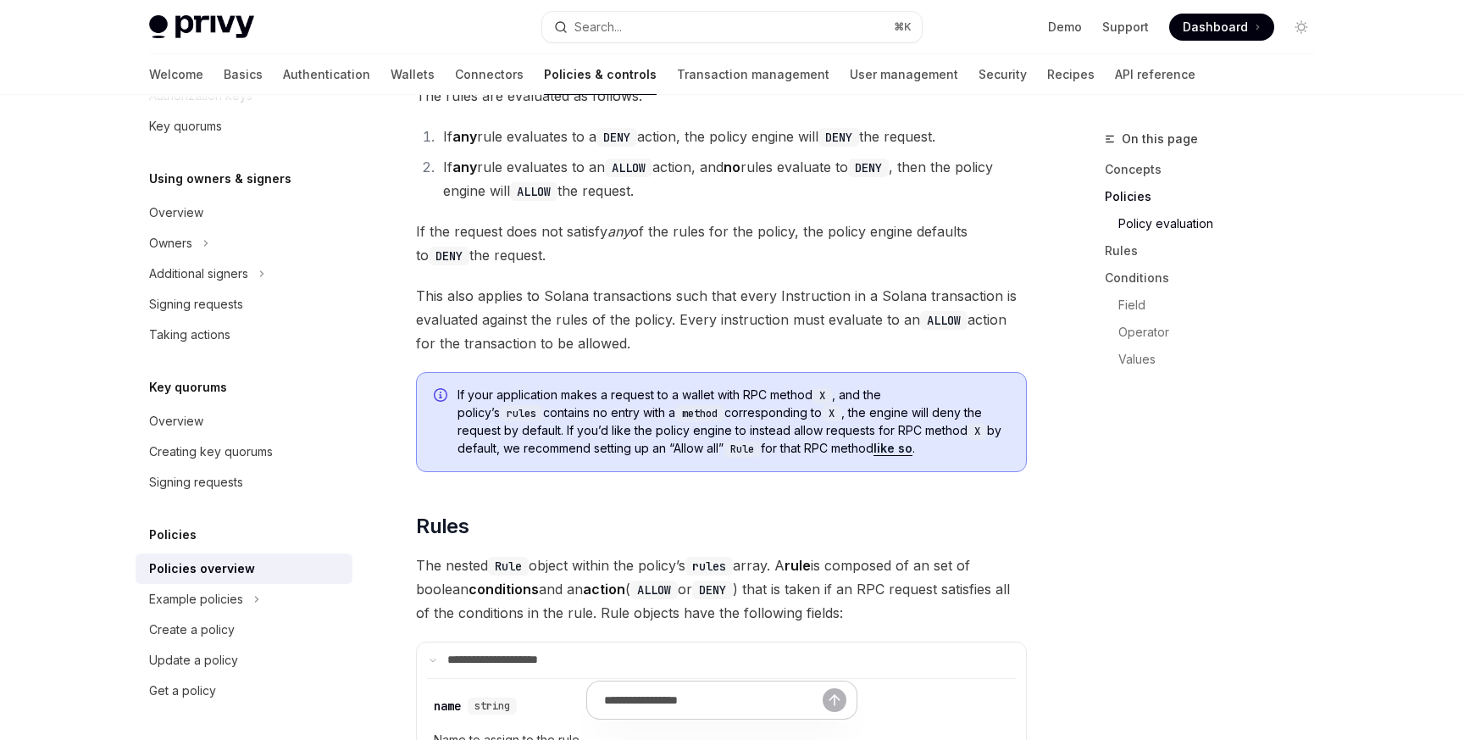
click at [524, 284] on span "This also applies to Solana transactions such that every Instruction in a Solan…" at bounding box center [721, 319] width 611 height 71
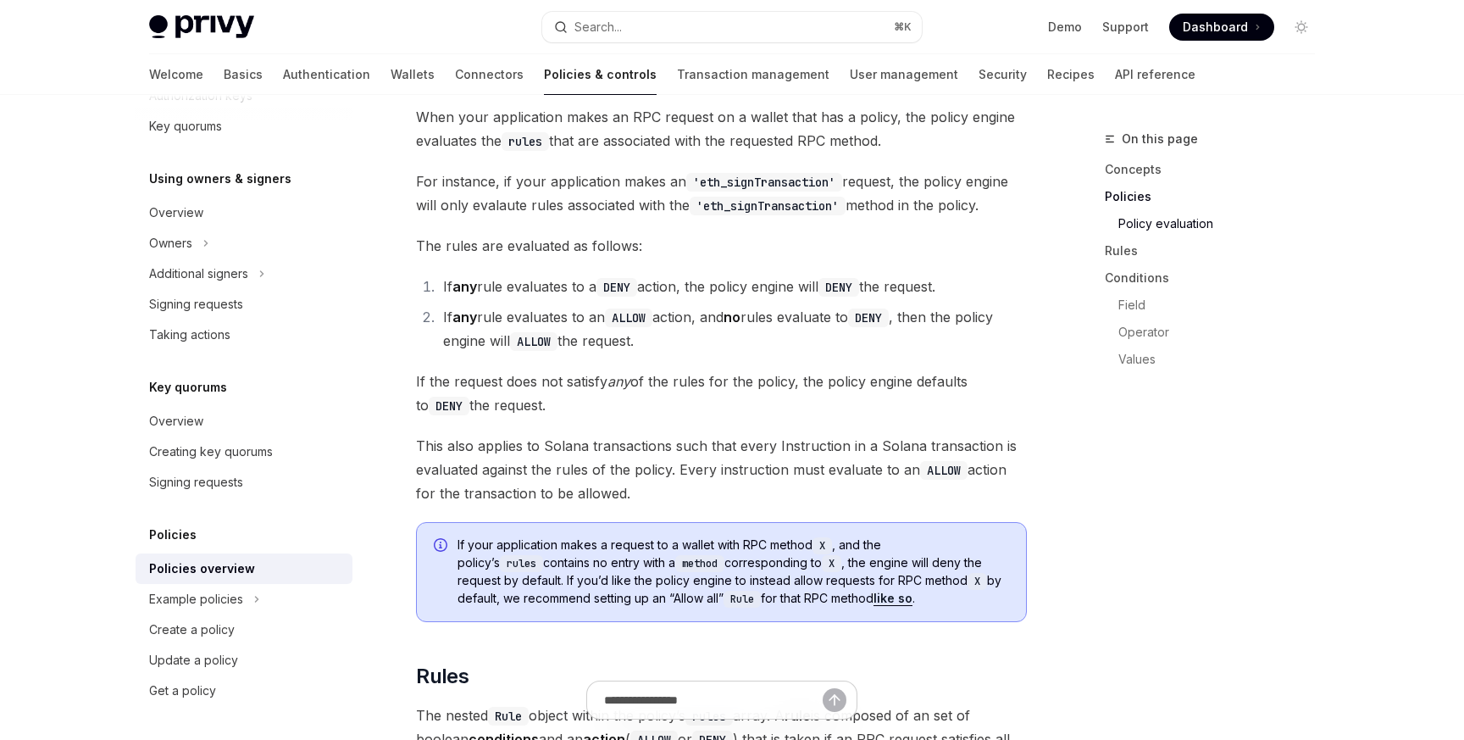
scroll to position [2011, 0]
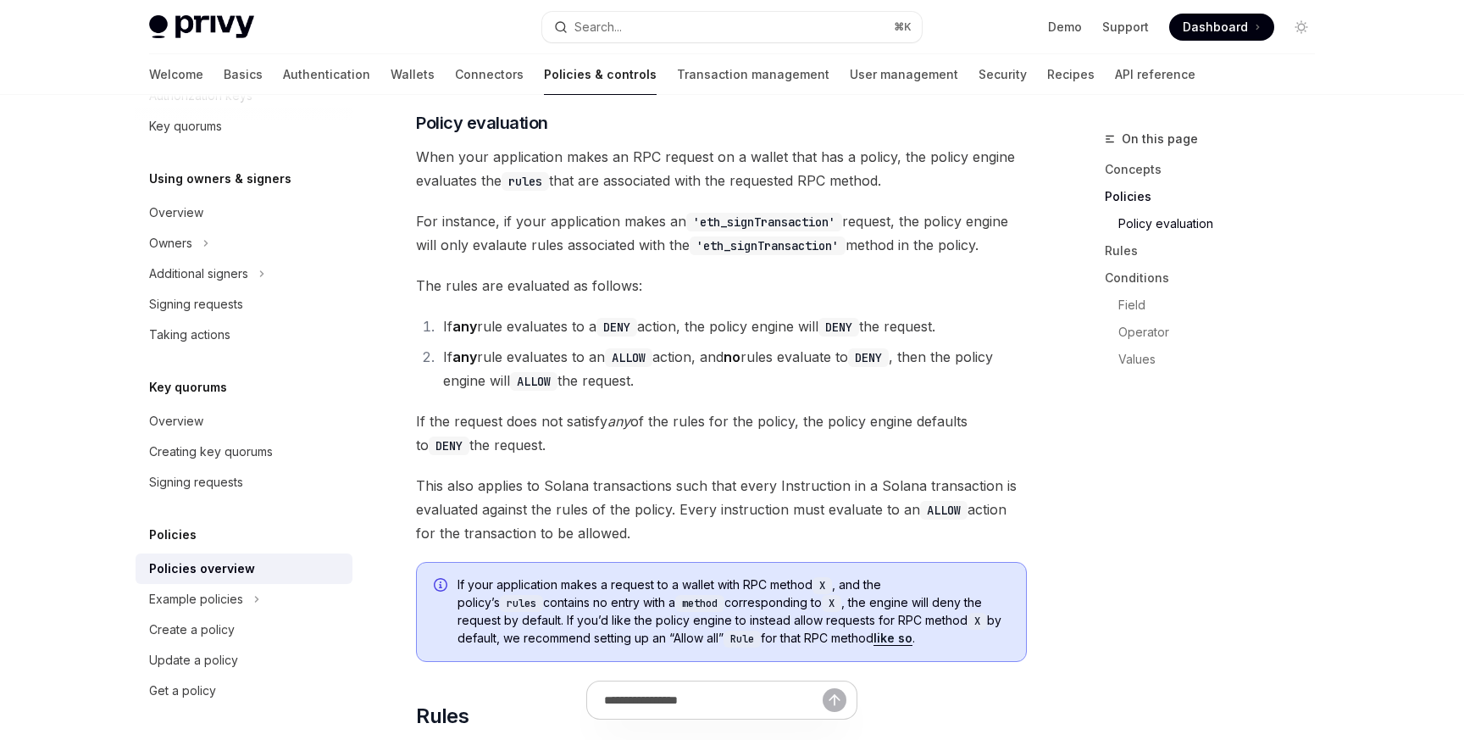
click at [621, 474] on span "This also applies to Solana transactions such that every Instruction in a Solan…" at bounding box center [721, 509] width 611 height 71
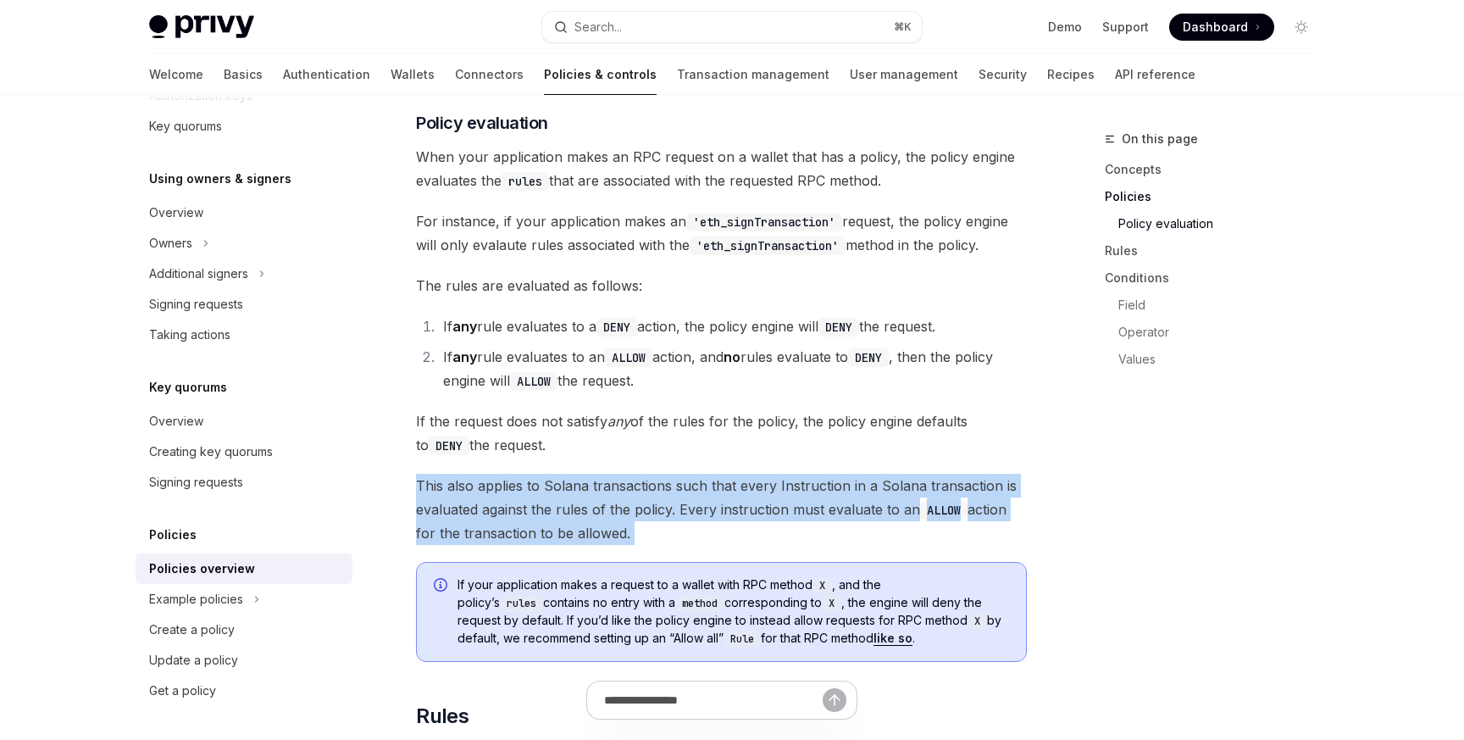
click at [621, 474] on span "This also applies to Solana transactions such that every Instruction in a Solan…" at bounding box center [721, 509] width 611 height 71
click at [591, 474] on span "This also applies to Solana transactions such that every Instruction in a Solan…" at bounding box center [721, 509] width 611 height 71
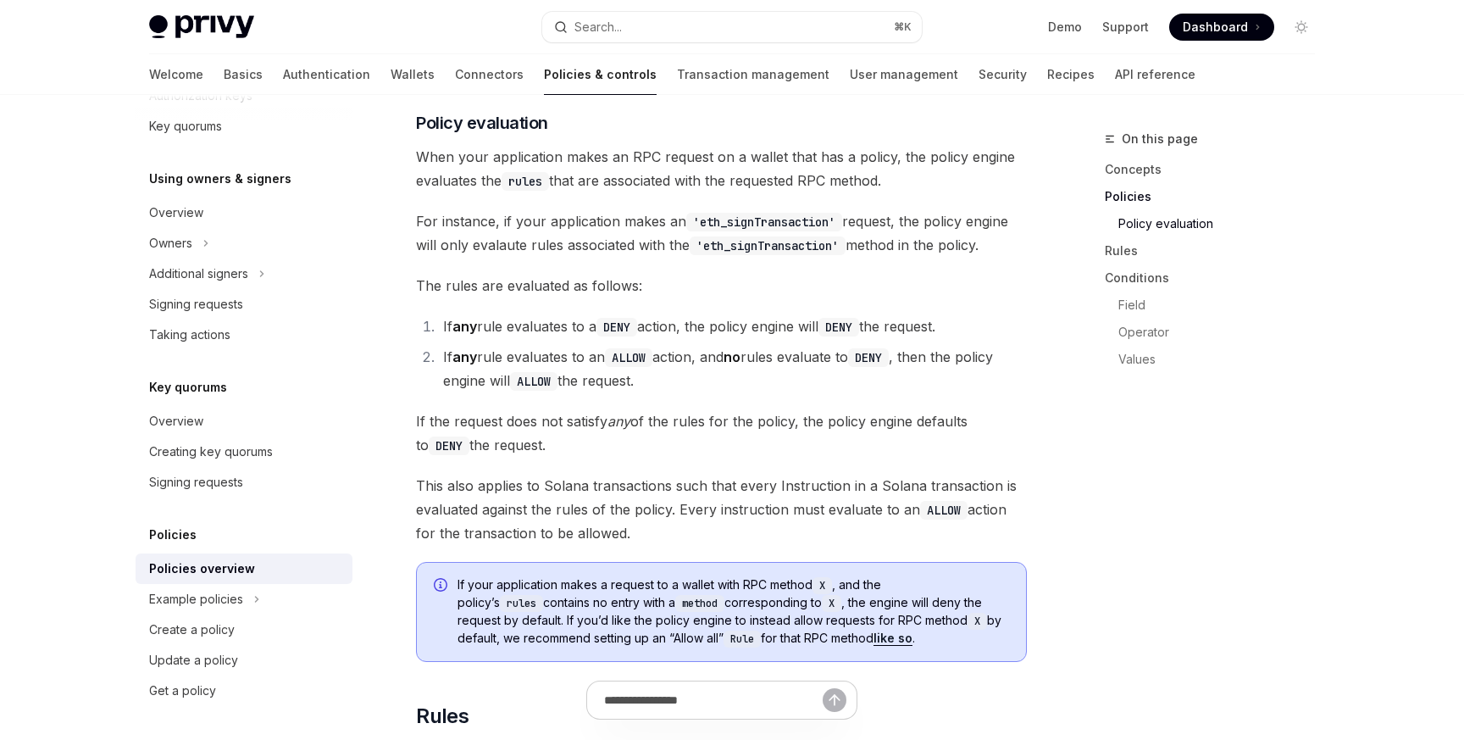
click at [574, 474] on span "This also applies to Solana transactions such that every Instruction in a Solan…" at bounding box center [721, 509] width 611 height 71
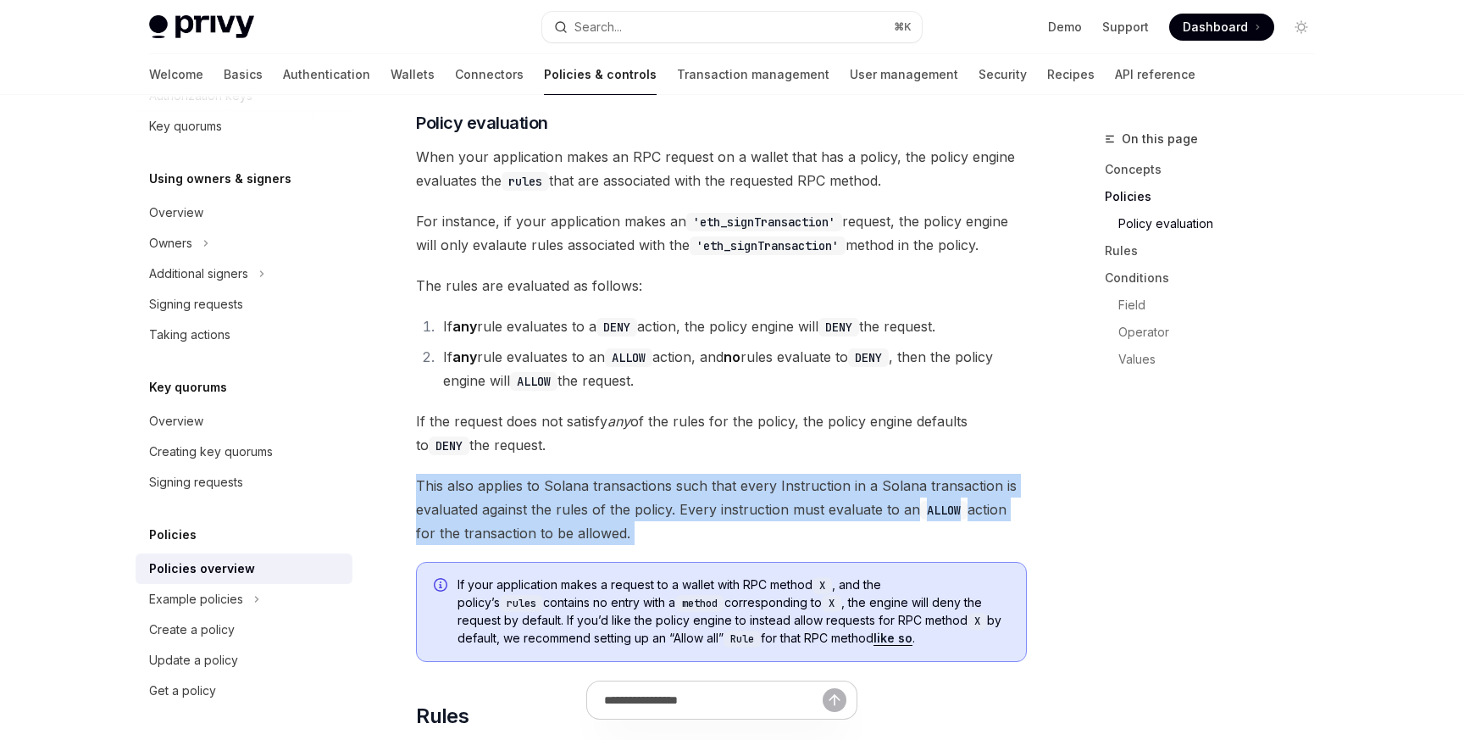
click at [574, 474] on span "This also applies to Solana transactions such that every Instruction in a Solan…" at bounding box center [721, 509] width 611 height 71
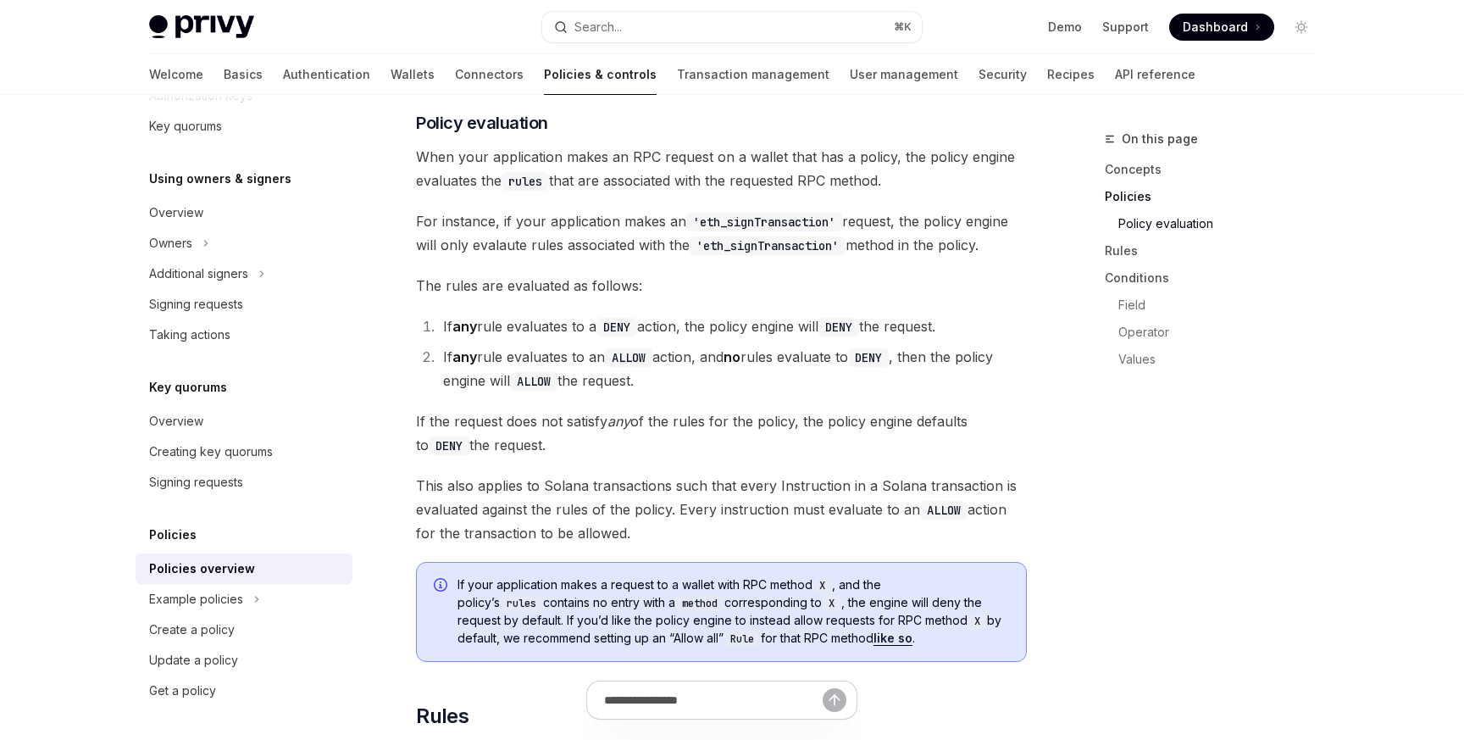
click at [645, 477] on span "This also applies to Solana transactions such that every Instruction in a Solan…" at bounding box center [721, 509] width 611 height 71
click at [502, 409] on span "If the request does not satisfy any of the rules for the policy, the policy eng…" at bounding box center [721, 432] width 611 height 47
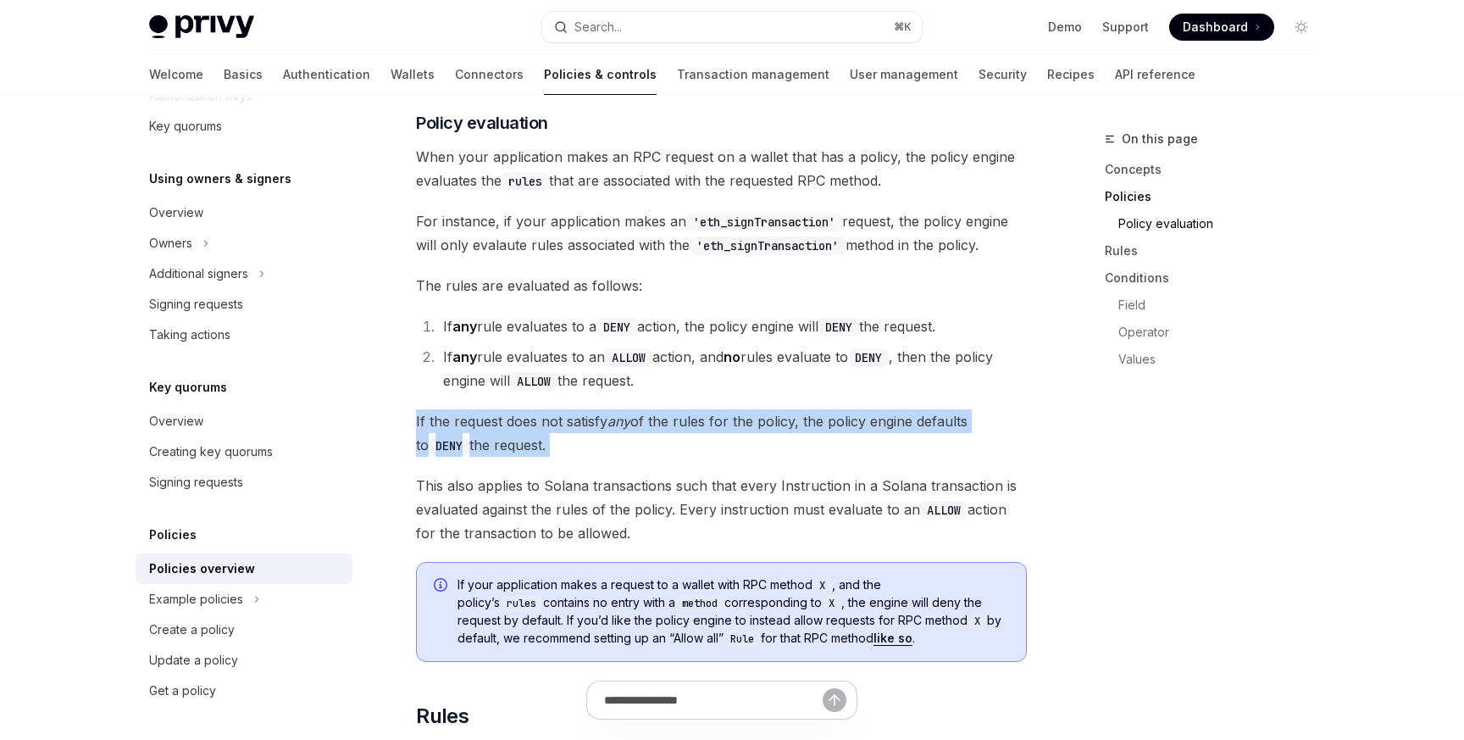
click at [502, 409] on span "If the request does not satisfy any of the rules for the policy, the policy eng…" at bounding box center [721, 432] width 611 height 47
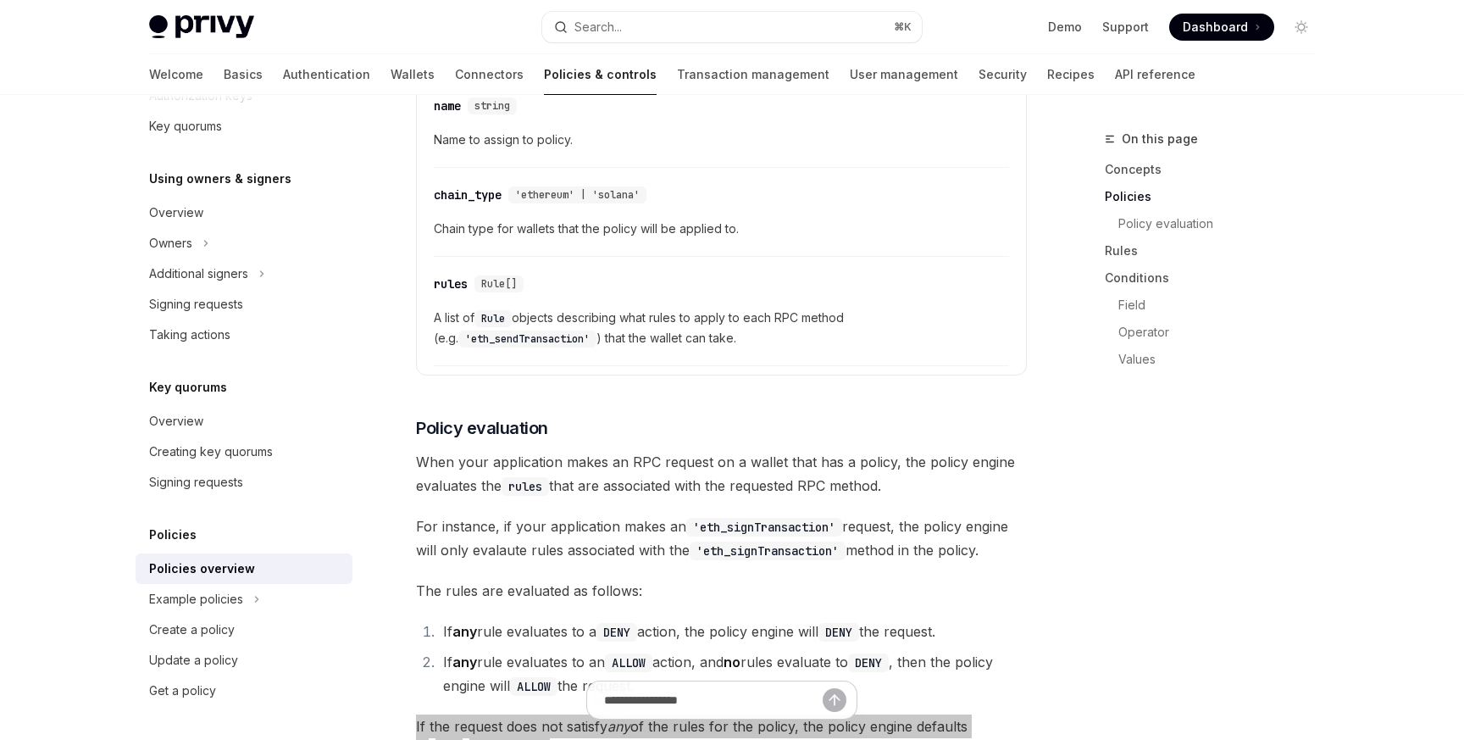
scroll to position [1616, 0]
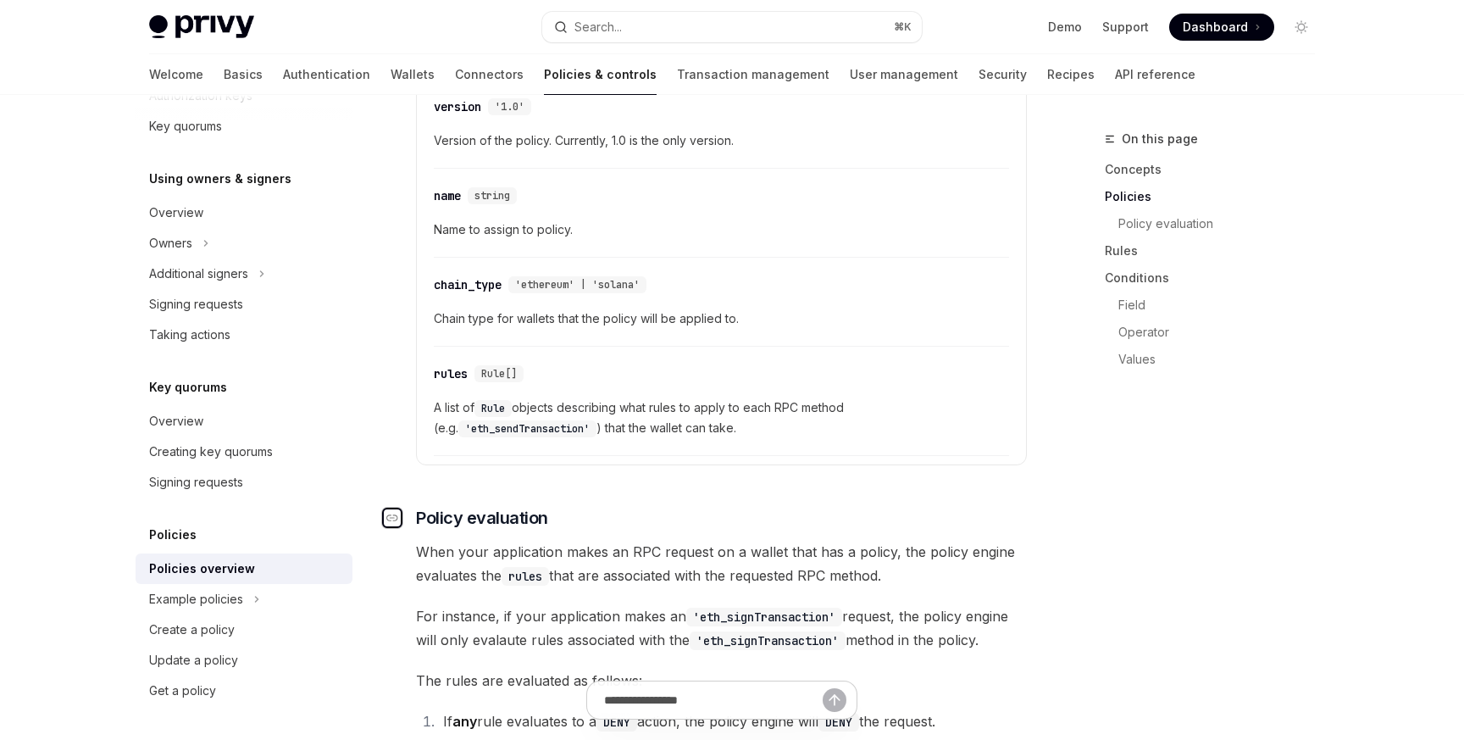
click at [394, 513] on icon "Navigate to header" at bounding box center [392, 518] width 12 height 10
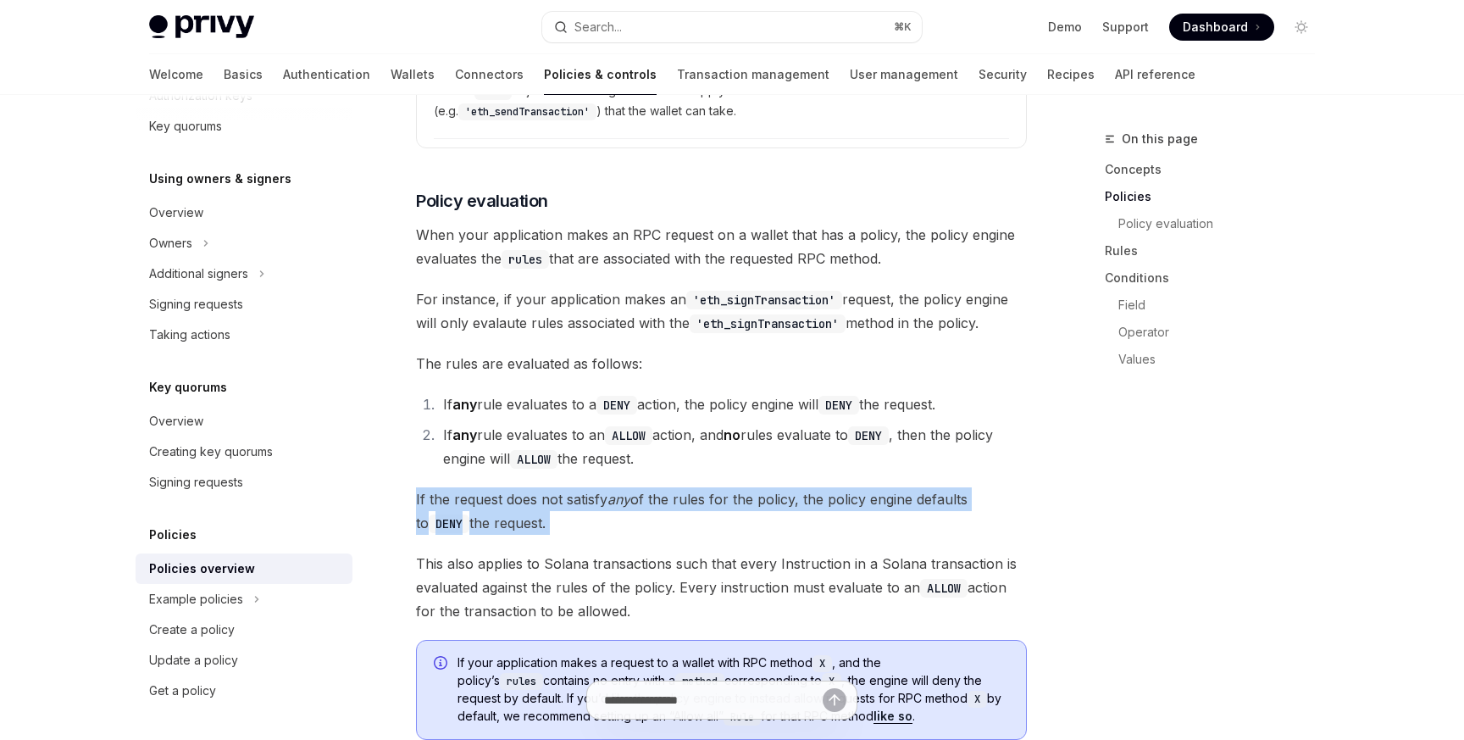
scroll to position [1945, 0]
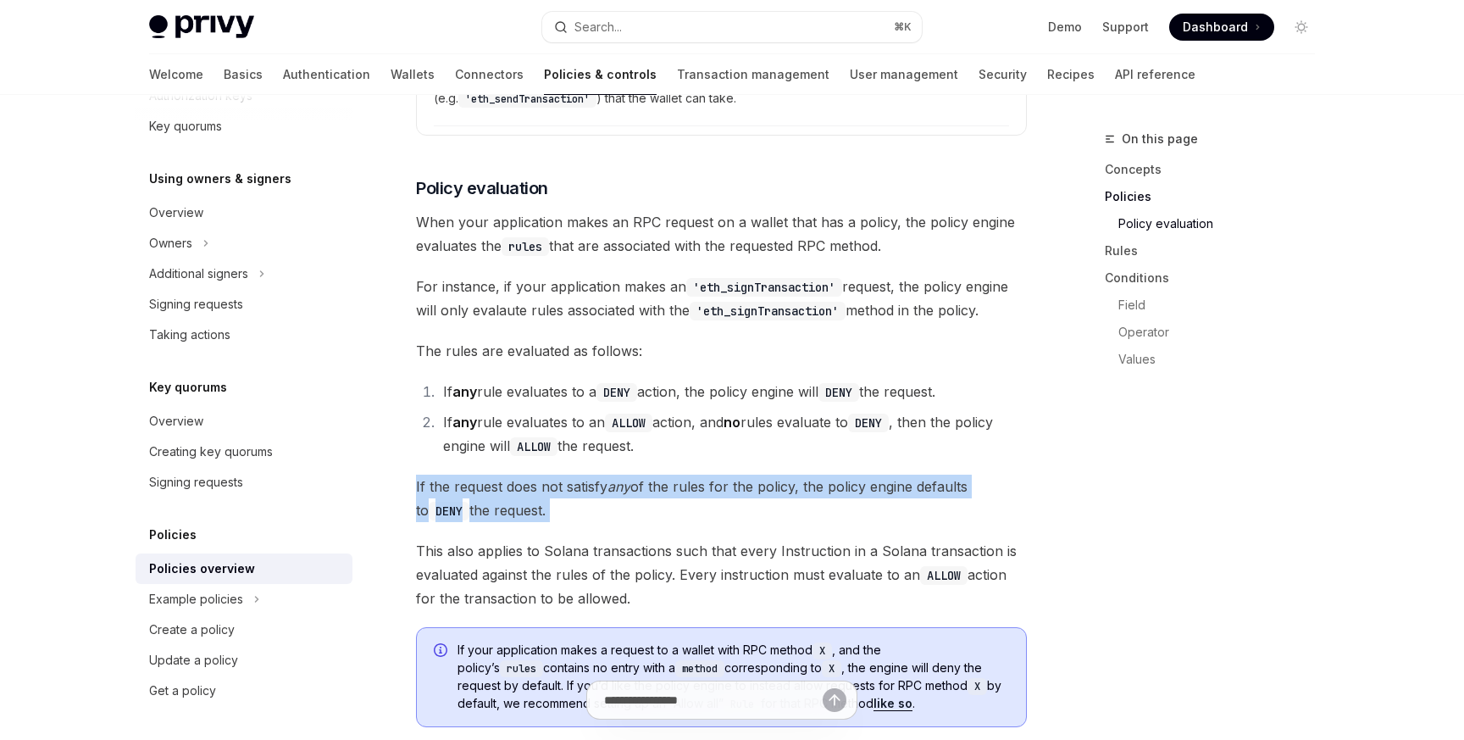
click at [578, 475] on span "If the request does not satisfy any of the rules for the policy, the policy eng…" at bounding box center [721, 498] width 611 height 47
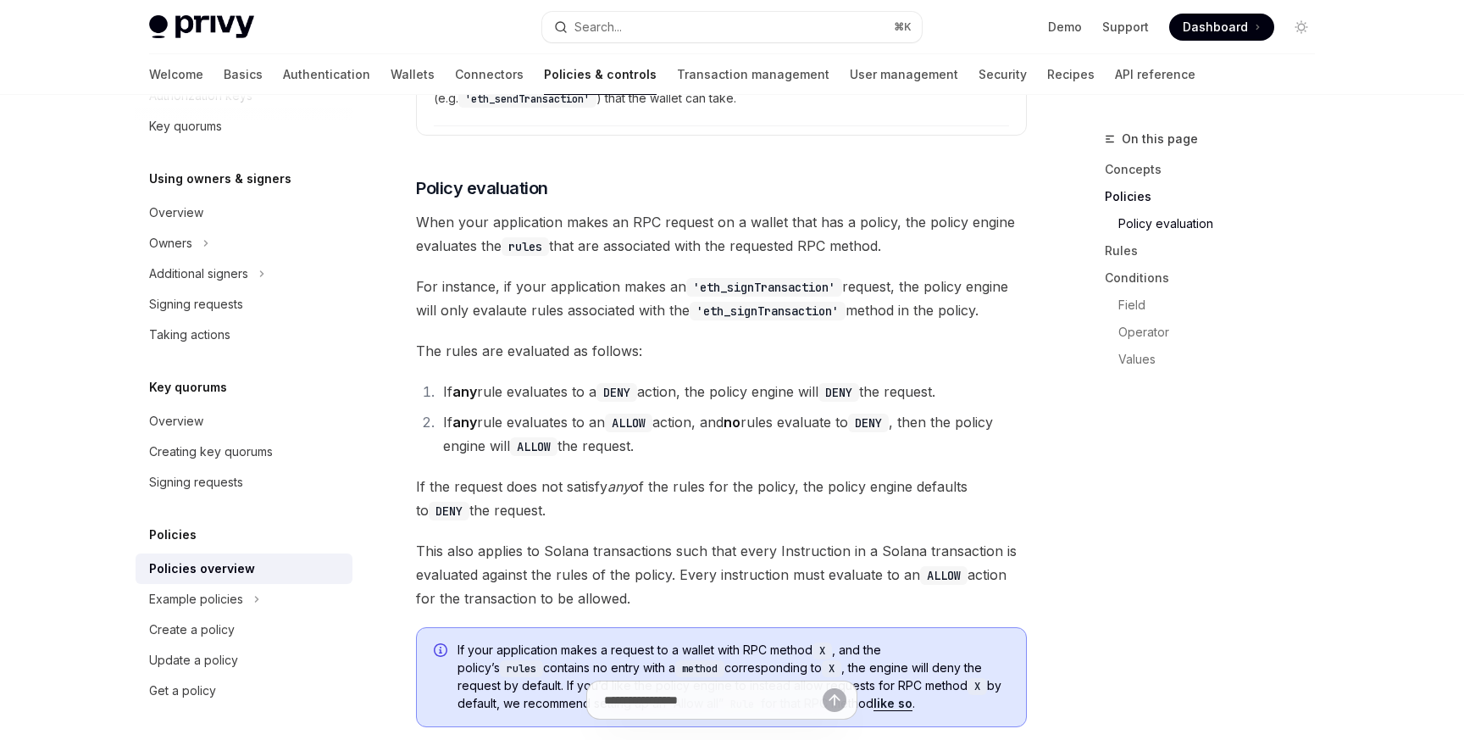
drag, startPoint x: 559, startPoint y: 463, endPoint x: 397, endPoint y: 440, distance: 164.3
copy span "If the request does not satisfy any of the rules for the policy, the policy eng…"
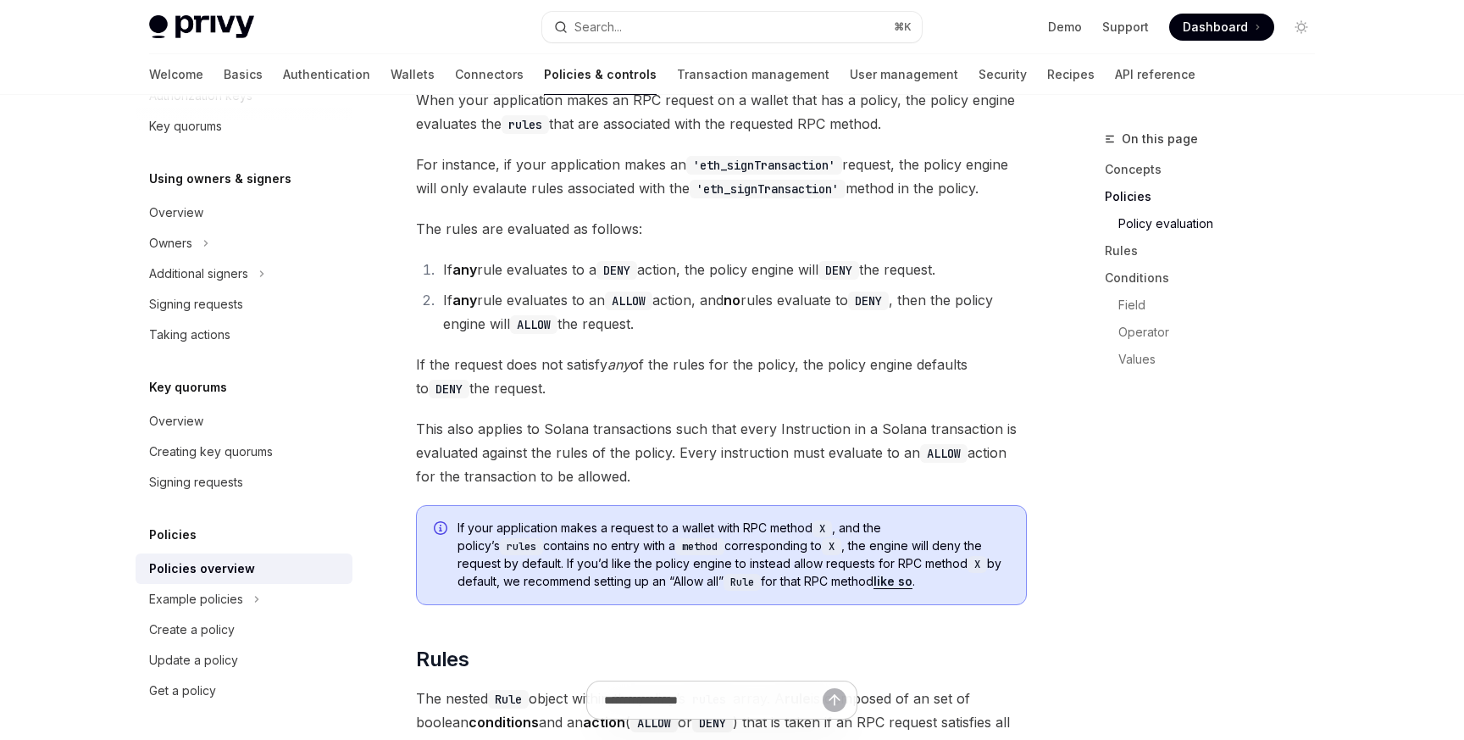
click at [555, 519] on span "If your application makes a request to a wallet with RPC method X , and the pol…" at bounding box center [734, 554] width 552 height 71
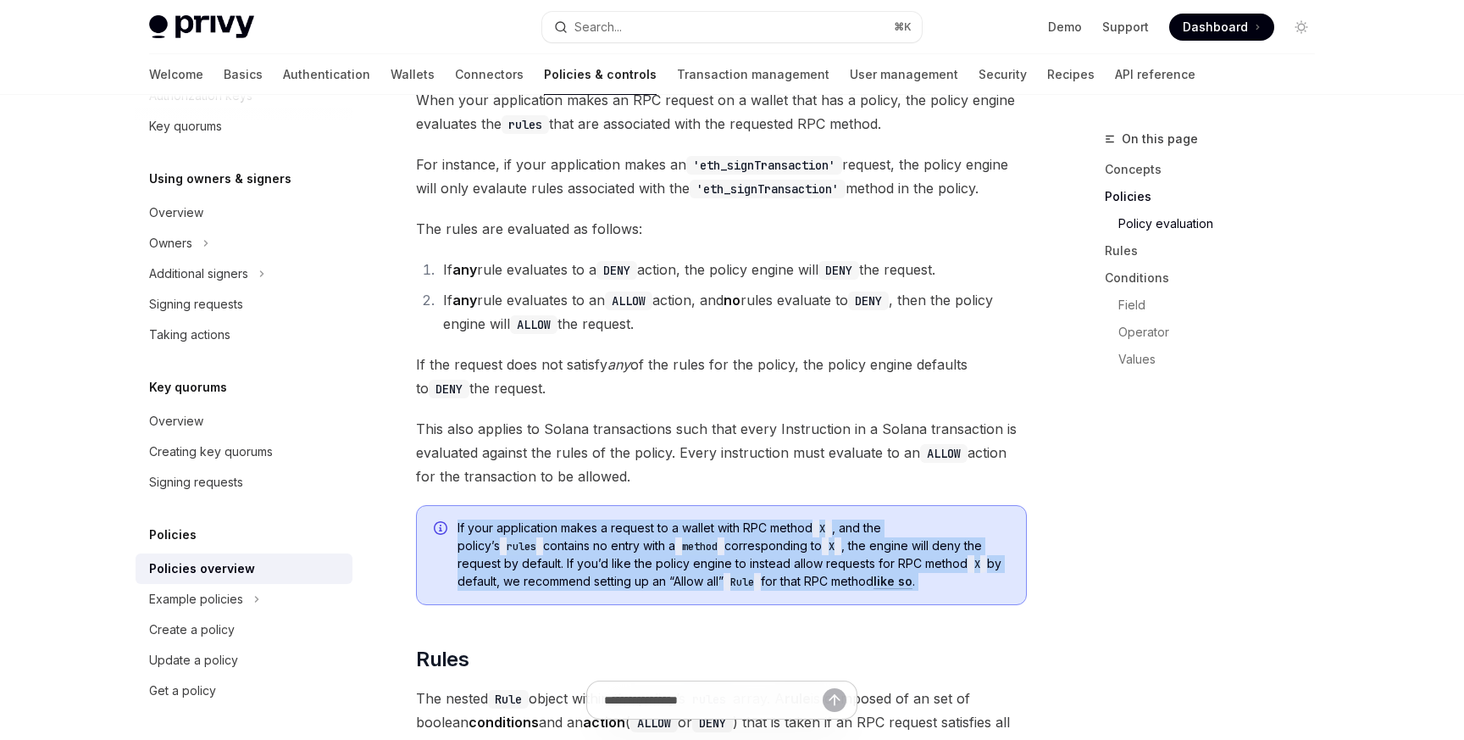
click at [555, 519] on span "If your application makes a request to a wallet with RPC method X , and the pol…" at bounding box center [734, 554] width 552 height 71
click at [534, 519] on span "If your application makes a request to a wallet with RPC method X , and the pol…" at bounding box center [734, 554] width 552 height 71
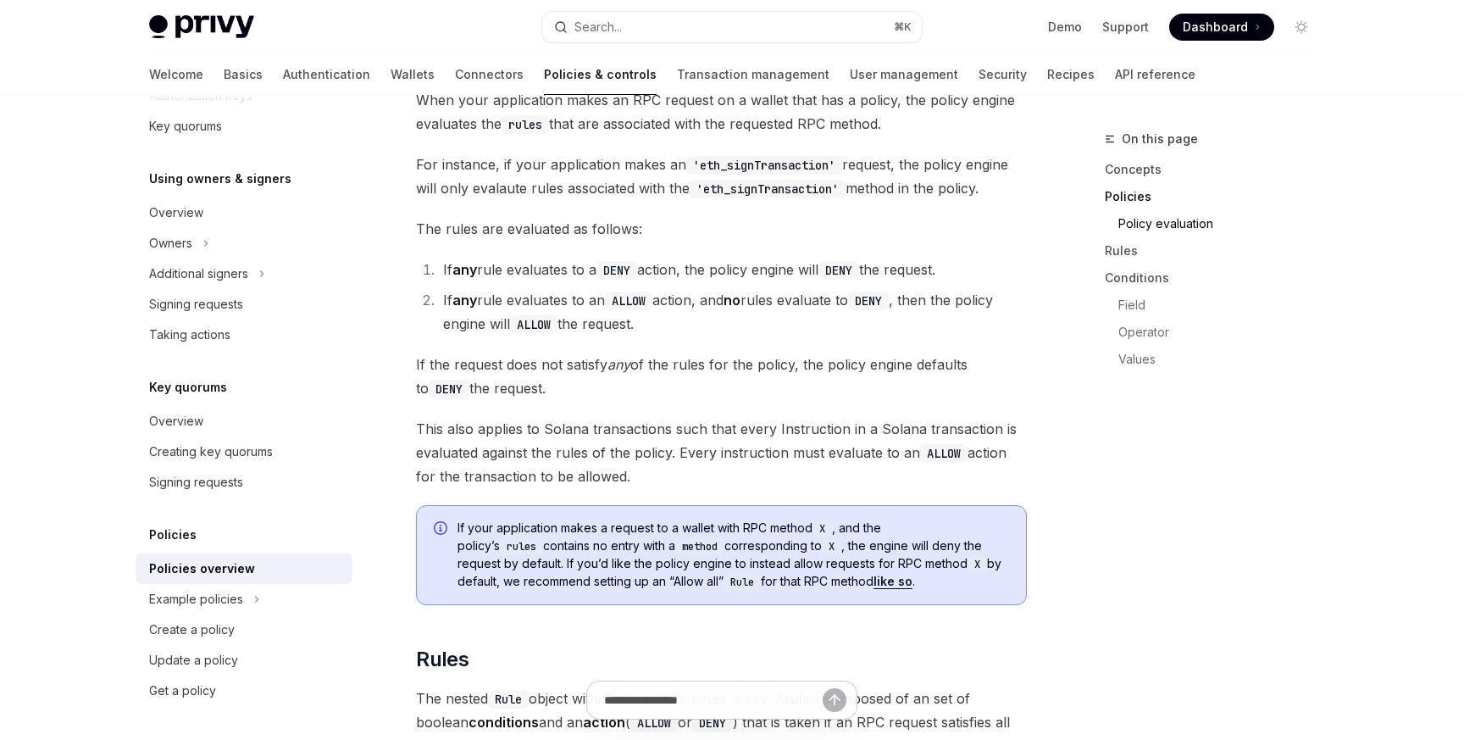
click at [569, 519] on span "If your application makes a request to a wallet with RPC method X , and the pol…" at bounding box center [734, 554] width 552 height 71
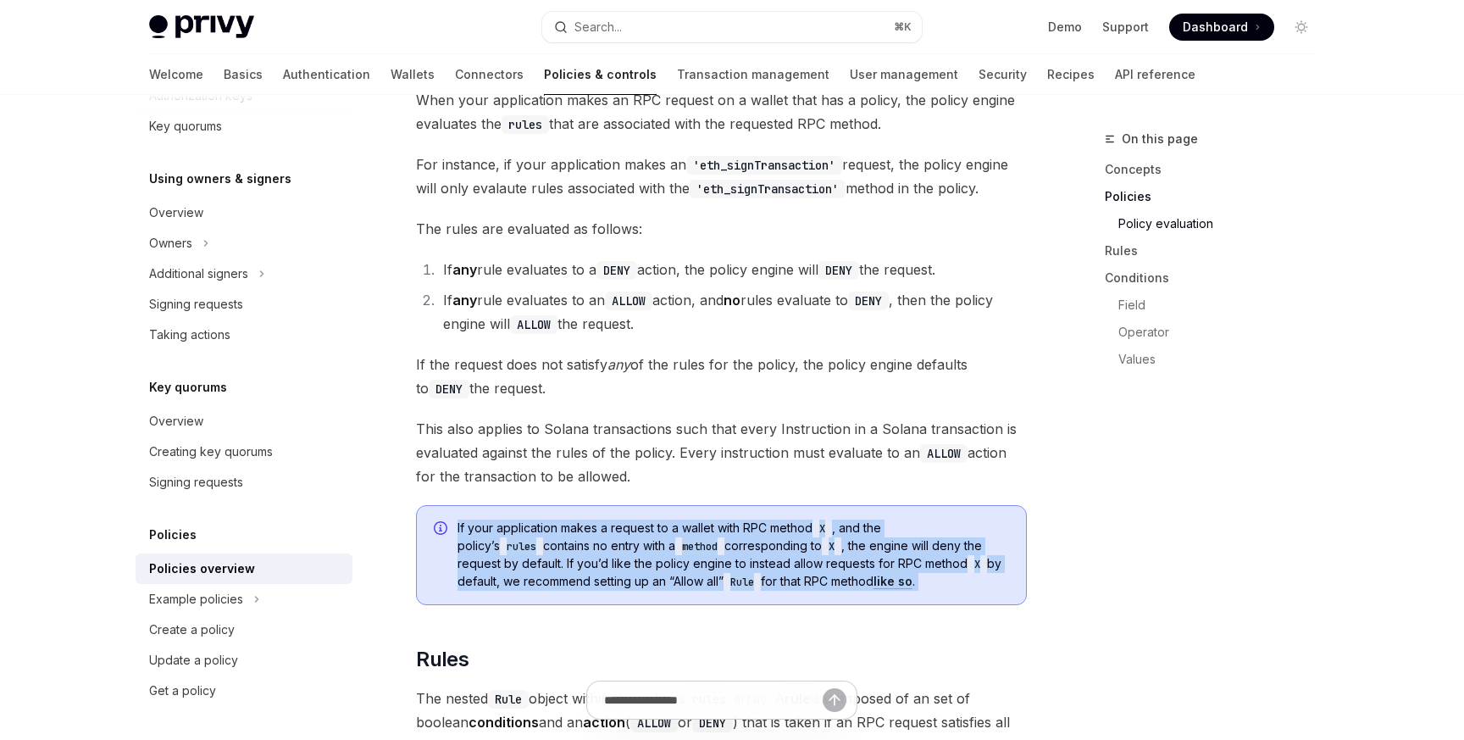
click at [569, 519] on span "If your application makes a request to a wallet with RPC method X , and the pol…" at bounding box center [734, 554] width 552 height 71
click at [555, 519] on span "If your application makes a request to a wallet with RPC method X , and the pol…" at bounding box center [734, 554] width 552 height 71
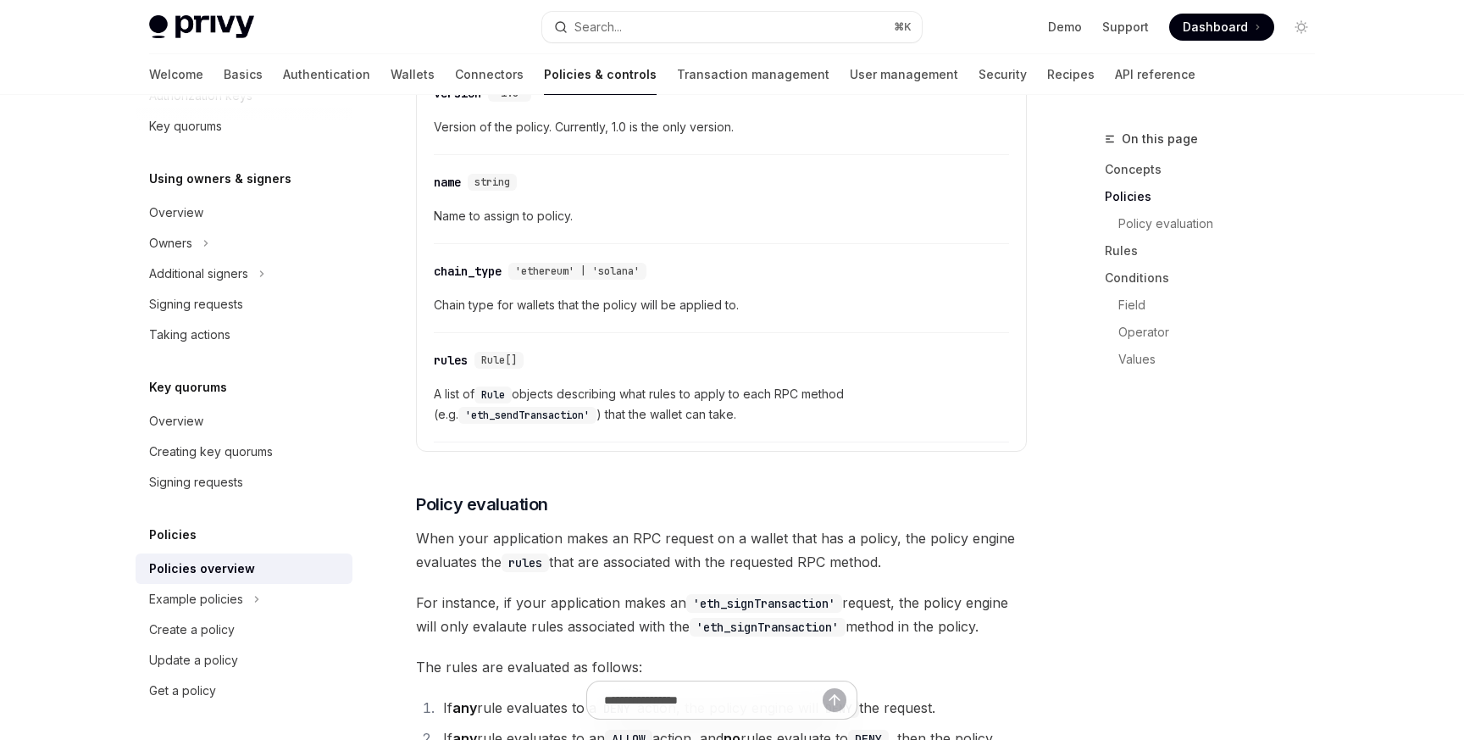
scroll to position [1629, 0]
